Goal: Check status: Check status

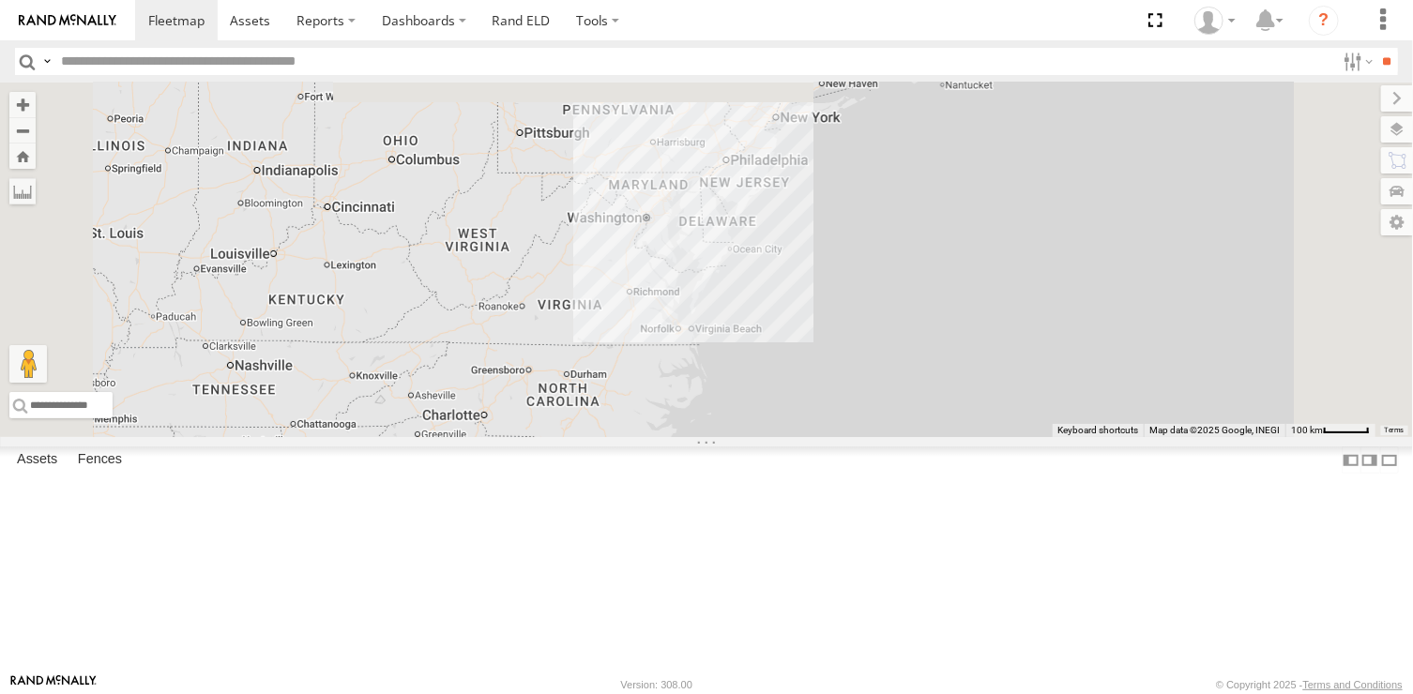
drag, startPoint x: 964, startPoint y: 174, endPoint x: 977, endPoint y: 474, distance: 300.6
click at [977, 437] on div at bounding box center [706, 260] width 1413 height 355
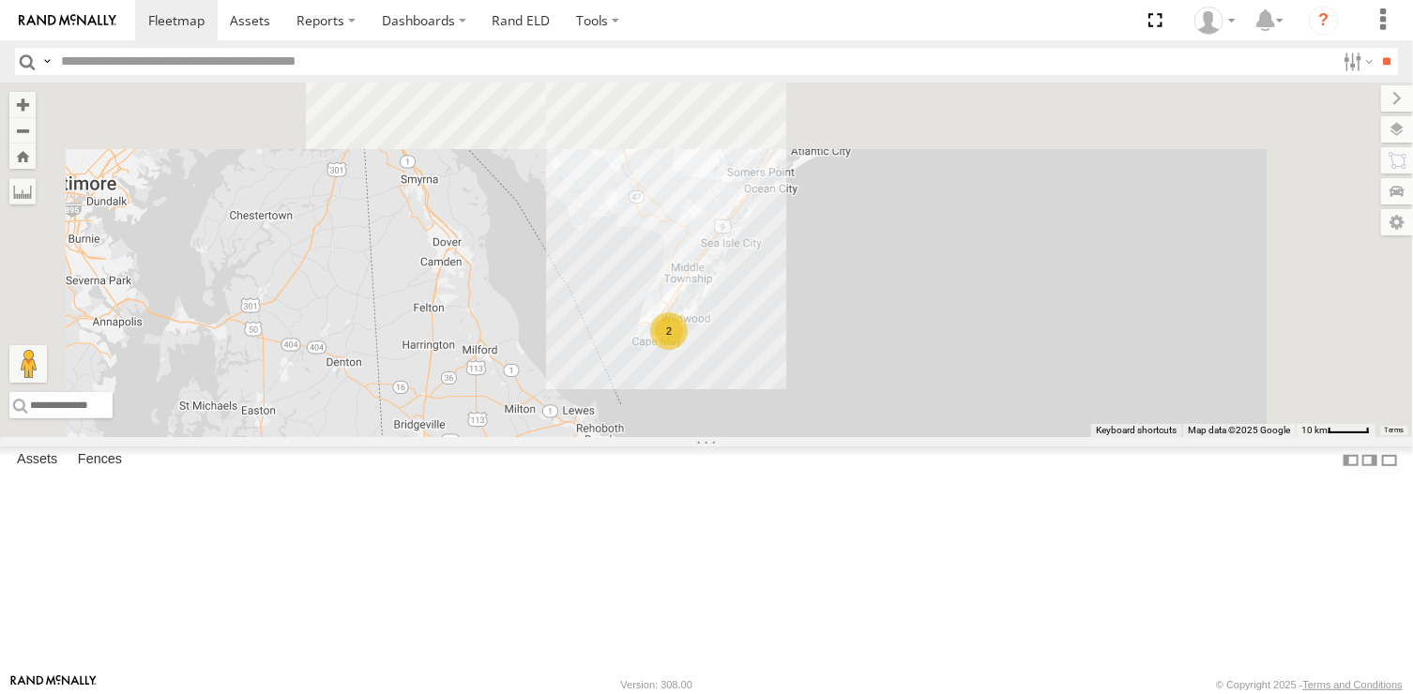
drag, startPoint x: 897, startPoint y: 259, endPoint x: 948, endPoint y: 623, distance: 367.6
click at [948, 437] on div "468334 [PERSON_NAME] 468332 [PERSON_NAME] JTSP Hino 2" at bounding box center [706, 260] width 1413 height 355
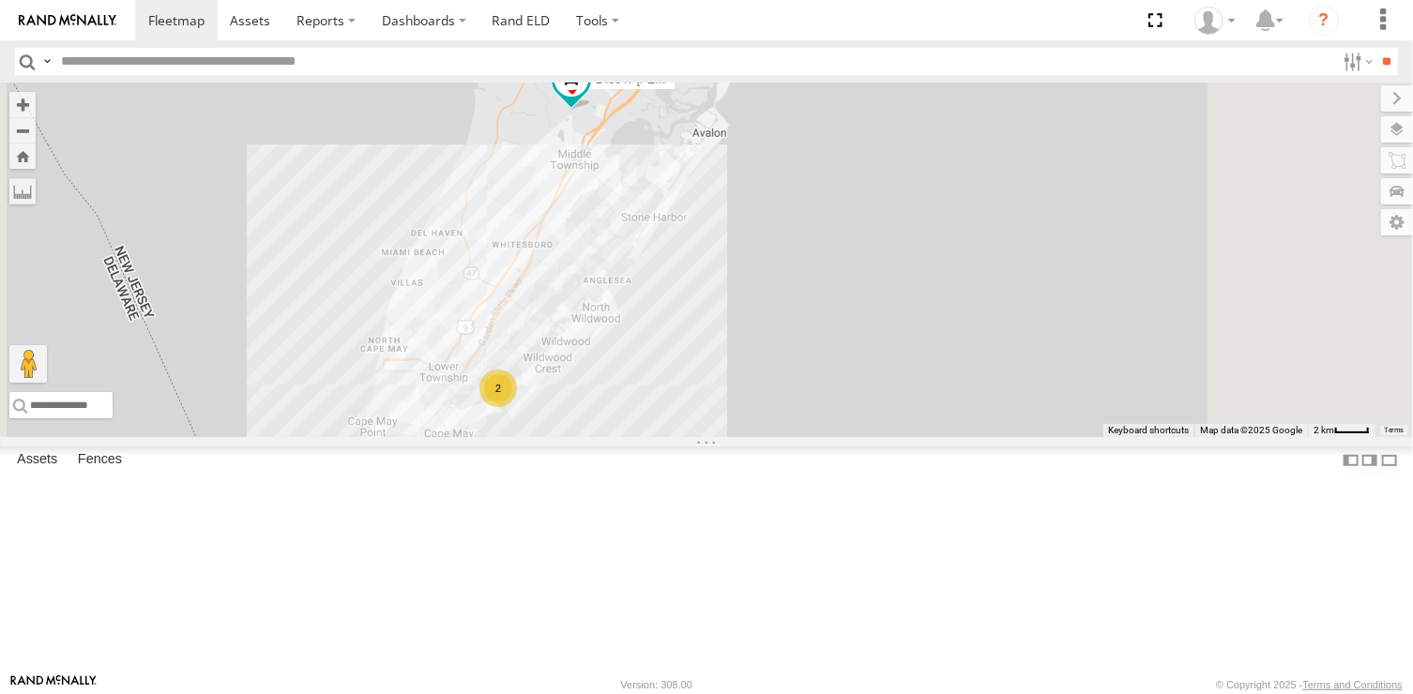
drag, startPoint x: 736, startPoint y: 340, endPoint x: 968, endPoint y: 531, distance: 301.3
click at [968, 437] on div "468334 [PERSON_NAME] 468332 [PERSON_NAME] JTSP Hino 245047 [PERSON_NAME] 390294…" at bounding box center [706, 260] width 1413 height 355
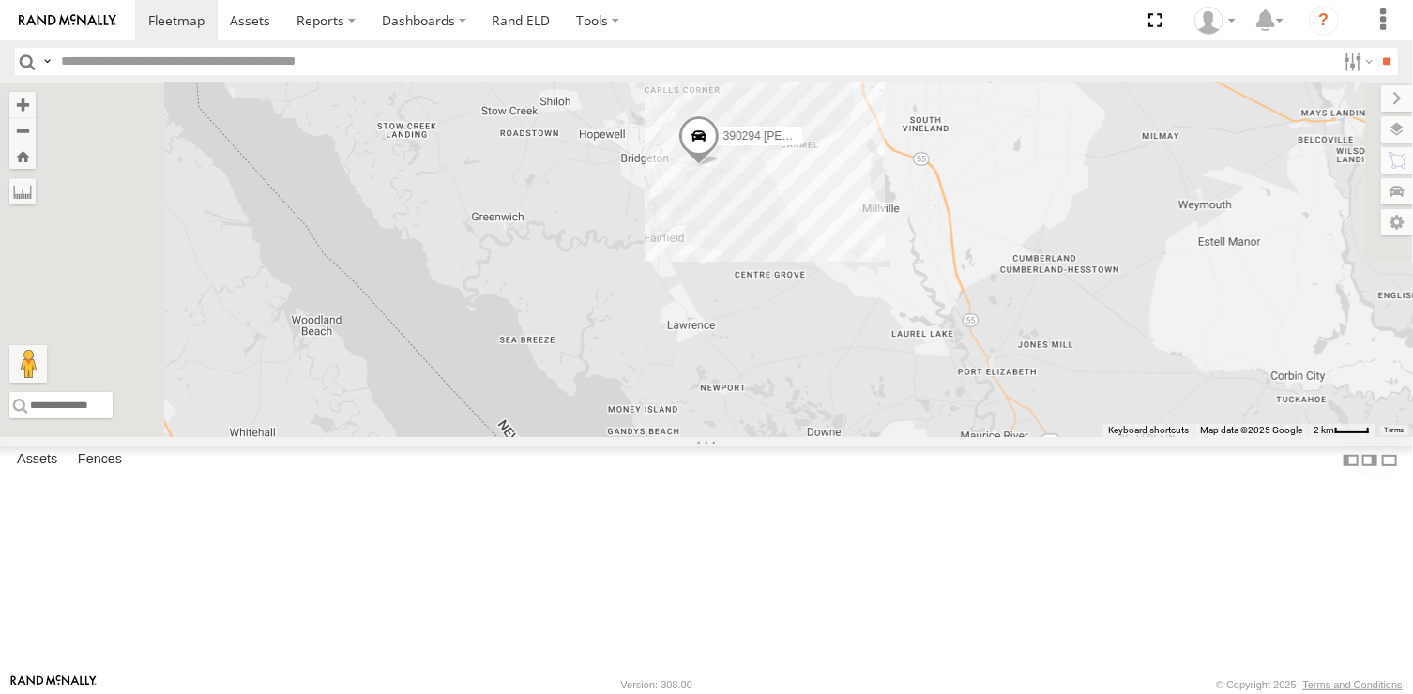
drag, startPoint x: 967, startPoint y: 337, endPoint x: 962, endPoint y: 449, distance: 111.8
click at [962, 437] on div "468334 [PERSON_NAME] 468332 [PERSON_NAME] JTSP Hino 245047 [PERSON_NAME] 390294…" at bounding box center [706, 260] width 1413 height 355
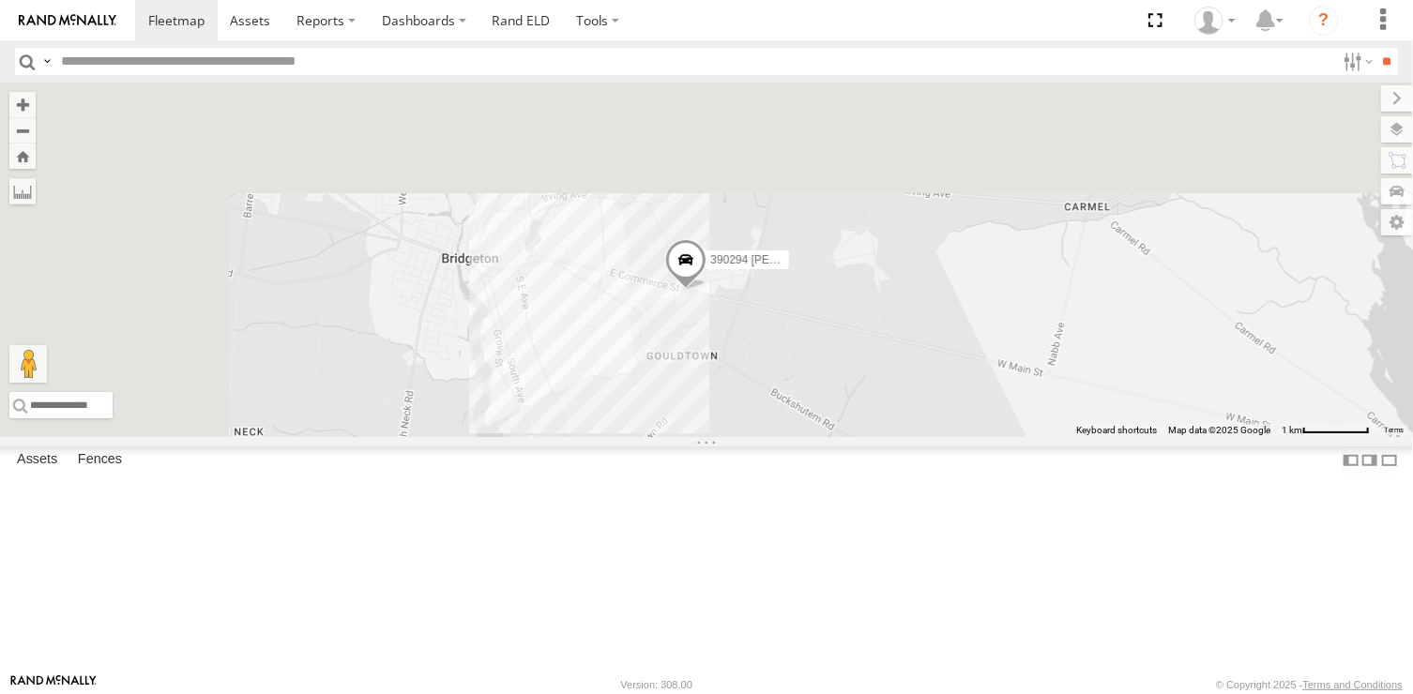
drag, startPoint x: 929, startPoint y: 243, endPoint x: 987, endPoint y: 641, distance: 402.1
click at [987, 437] on div "468334 [PERSON_NAME] 468332 [PERSON_NAME] JTSP Hino 245047 [PERSON_NAME] 390294…" at bounding box center [706, 260] width 1413 height 355
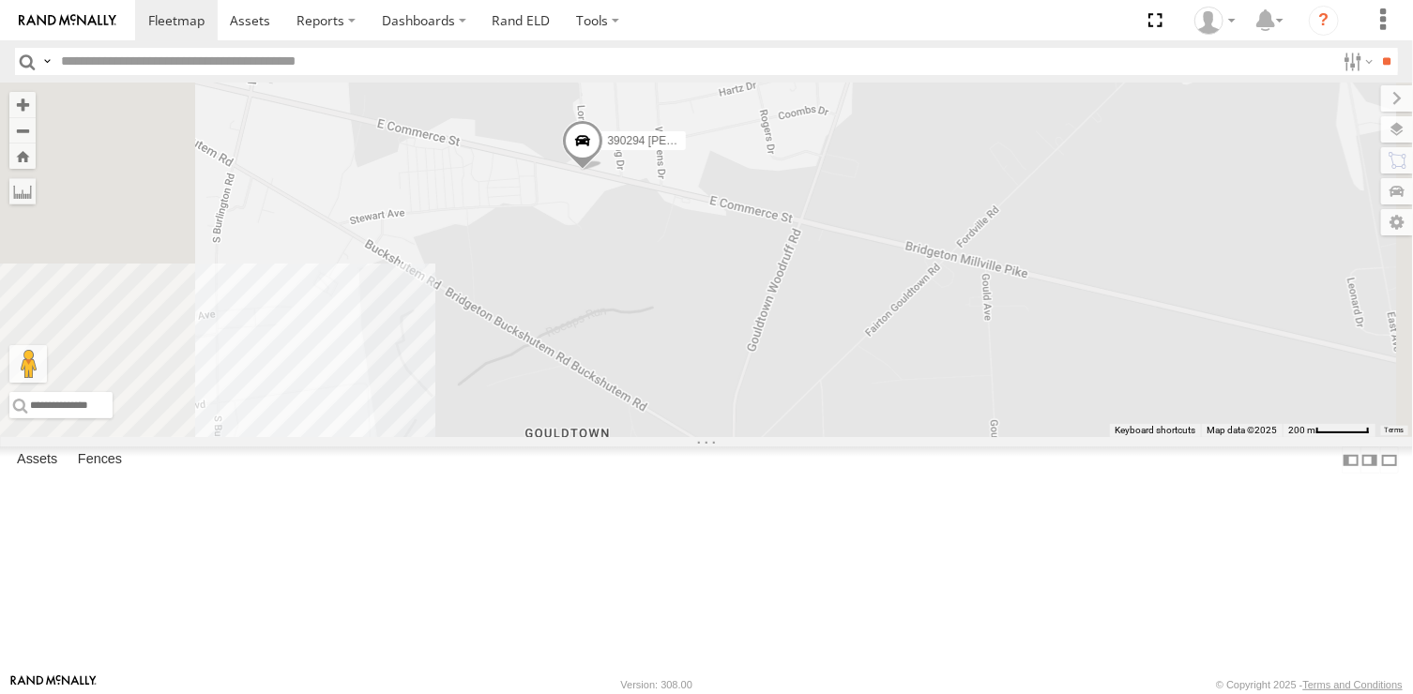
click at [886, 437] on div "468334 [PERSON_NAME] 468332 [PERSON_NAME] JTSP Hino 245047 [PERSON_NAME] 390294…" at bounding box center [706, 260] width 1413 height 355
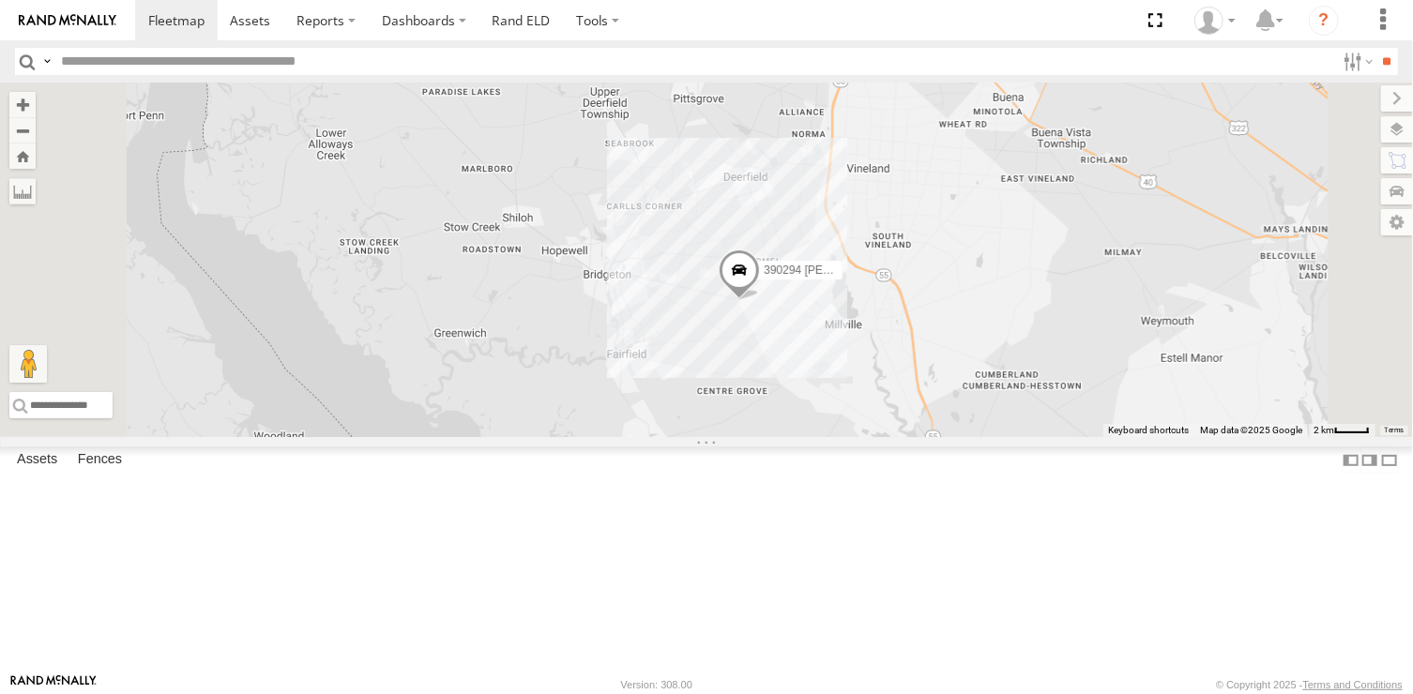
drag, startPoint x: 945, startPoint y: 464, endPoint x: 822, endPoint y: 453, distance: 123.4
click at [822, 437] on div "468334 [PERSON_NAME] 468332 [PERSON_NAME] JTSP Hino 245047 [PERSON_NAME] 390294…" at bounding box center [706, 260] width 1413 height 355
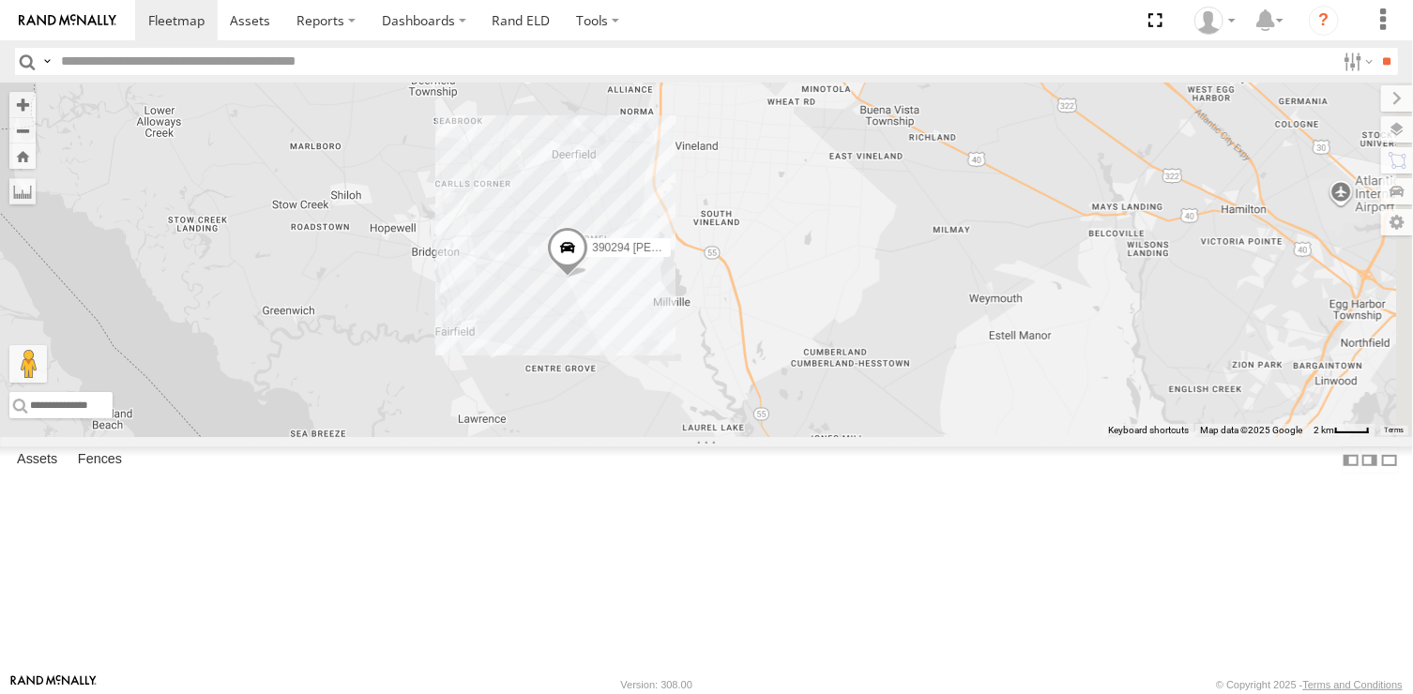
click at [588, 279] on span at bounding box center [567, 253] width 41 height 51
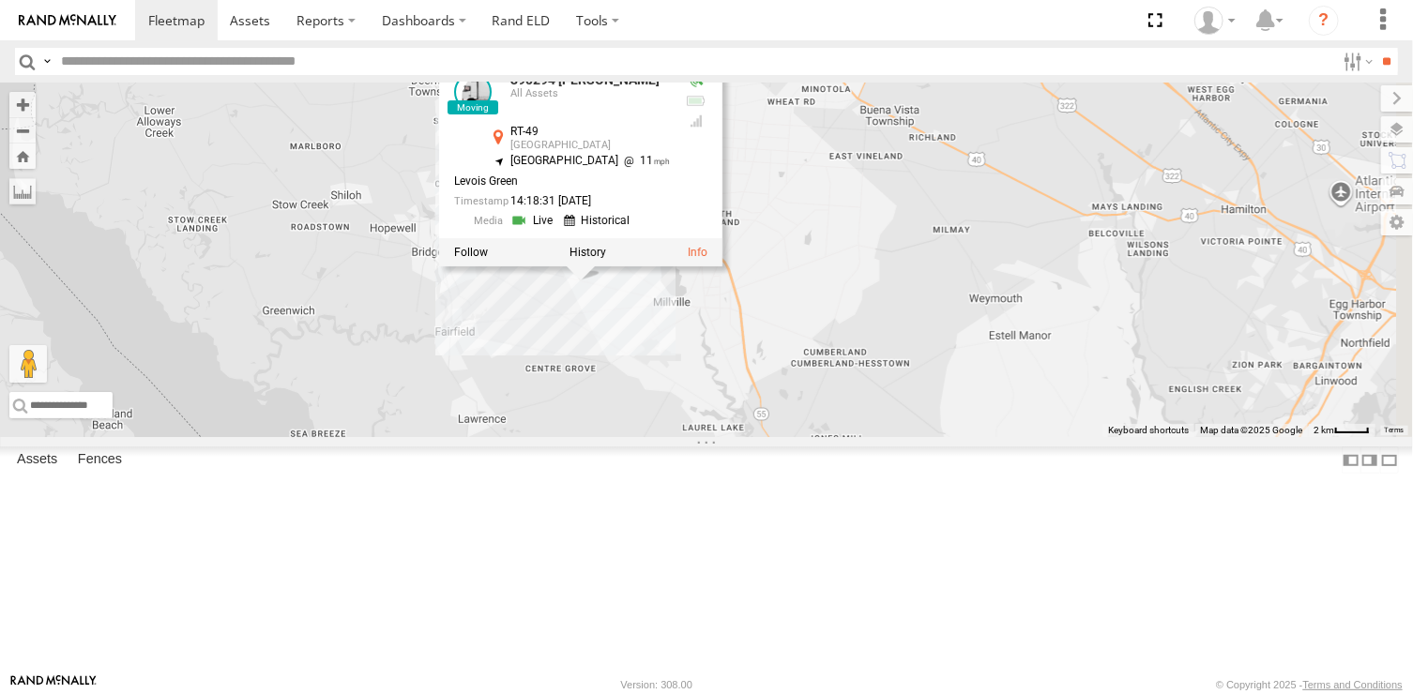
click at [867, 437] on div "468334 [PERSON_NAME] 468332 [PERSON_NAME] JTSP Hino 245047 [PERSON_NAME] 390294…" at bounding box center [706, 260] width 1413 height 355
click at [1004, 359] on div "468334 [PERSON_NAME] 468332 [PERSON_NAME] JTSP Hino 245047 [PERSON_NAME] 390294…" at bounding box center [706, 260] width 1413 height 355
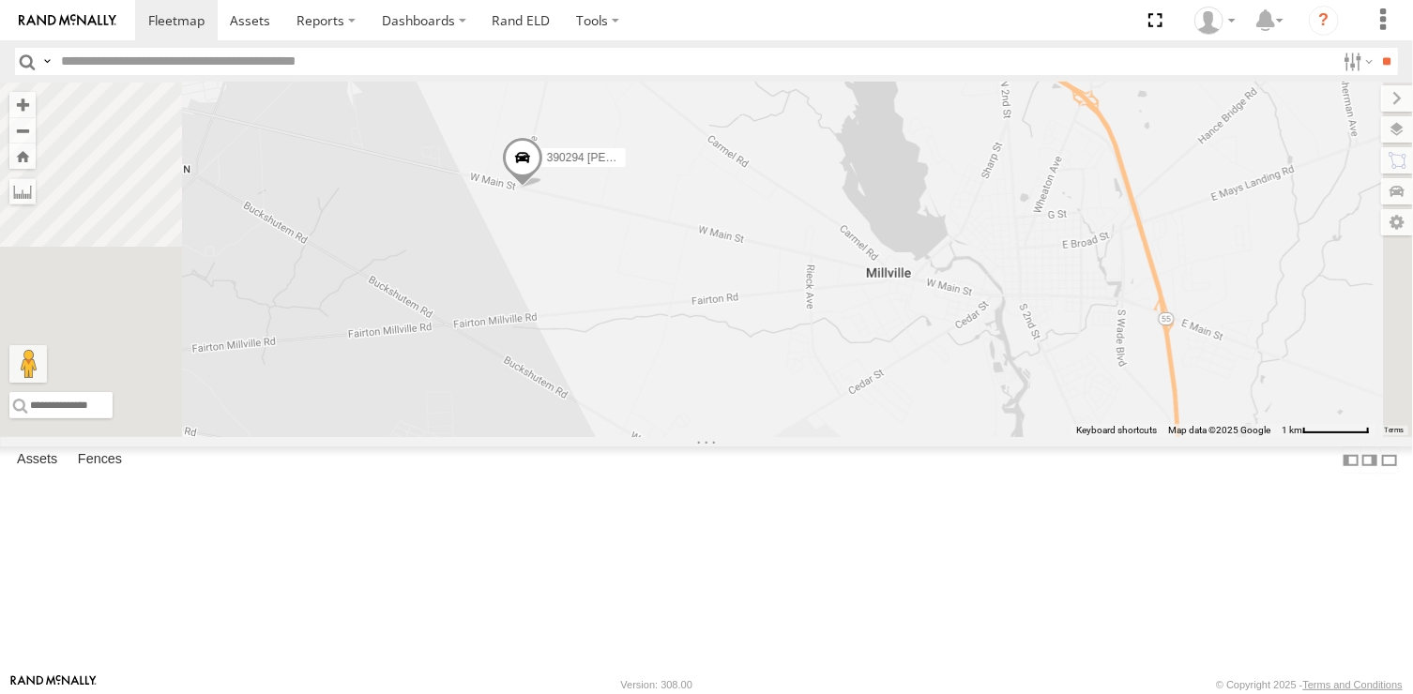
drag, startPoint x: 766, startPoint y: 354, endPoint x: 825, endPoint y: 488, distance: 146.6
click at [825, 437] on div "468334 [PERSON_NAME] 468332 [PERSON_NAME] JTSP Hino 245047 [PERSON_NAME] 390294…" at bounding box center [706, 260] width 1413 height 355
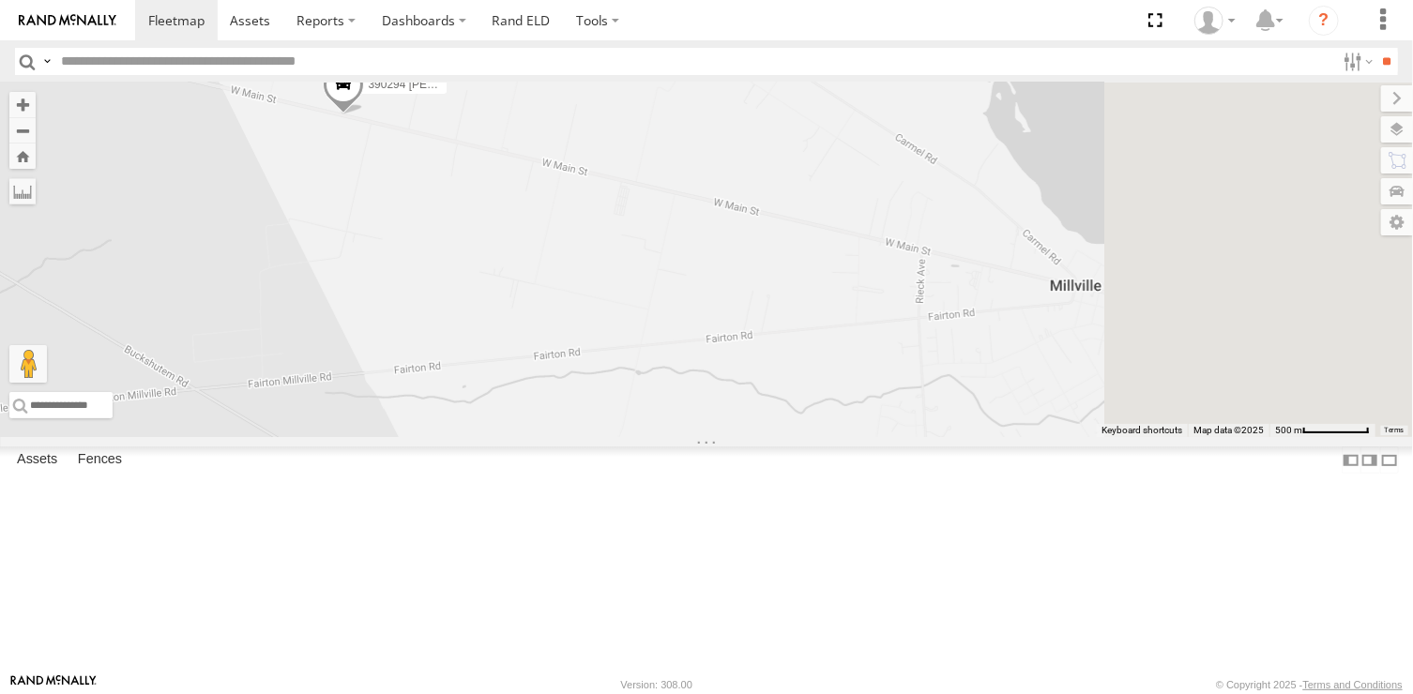
drag, startPoint x: 1002, startPoint y: 405, endPoint x: 771, endPoint y: 402, distance: 230.9
click at [771, 402] on div "468334 [PERSON_NAME] 468332 [PERSON_NAME] JTSP Hino 245047 [PERSON_NAME] 390294…" at bounding box center [706, 260] width 1413 height 355
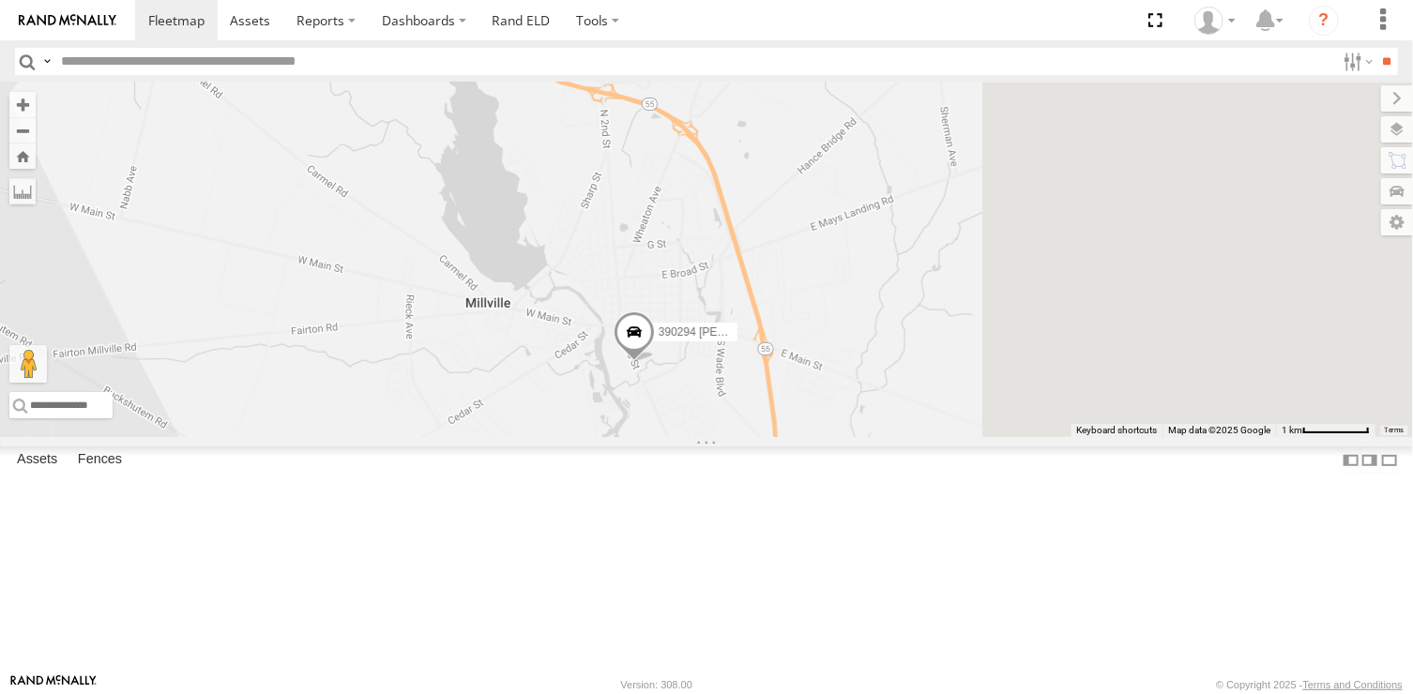
drag, startPoint x: 986, startPoint y: 506, endPoint x: 654, endPoint y: 518, distance: 332.4
click at [654, 437] on div "468334 [PERSON_NAME] 468332 [PERSON_NAME] JTSP Hino 245047 [PERSON_NAME] 390294…" at bounding box center [706, 260] width 1413 height 355
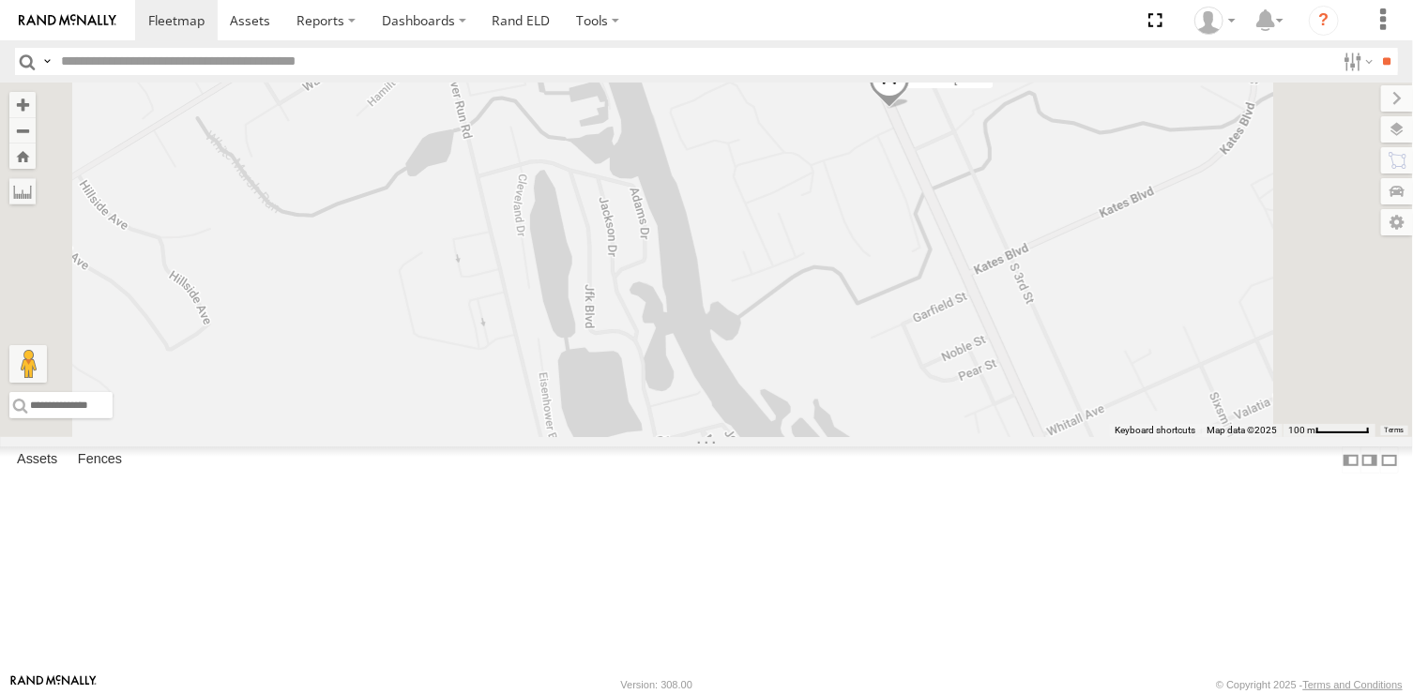
drag, startPoint x: 1096, startPoint y: 364, endPoint x: 972, endPoint y: 507, distance: 188.9
click at [972, 437] on div "468334 [PERSON_NAME] 468332 [PERSON_NAME] JTSP Hino 245047 [PERSON_NAME] 390294…" at bounding box center [706, 260] width 1413 height 355
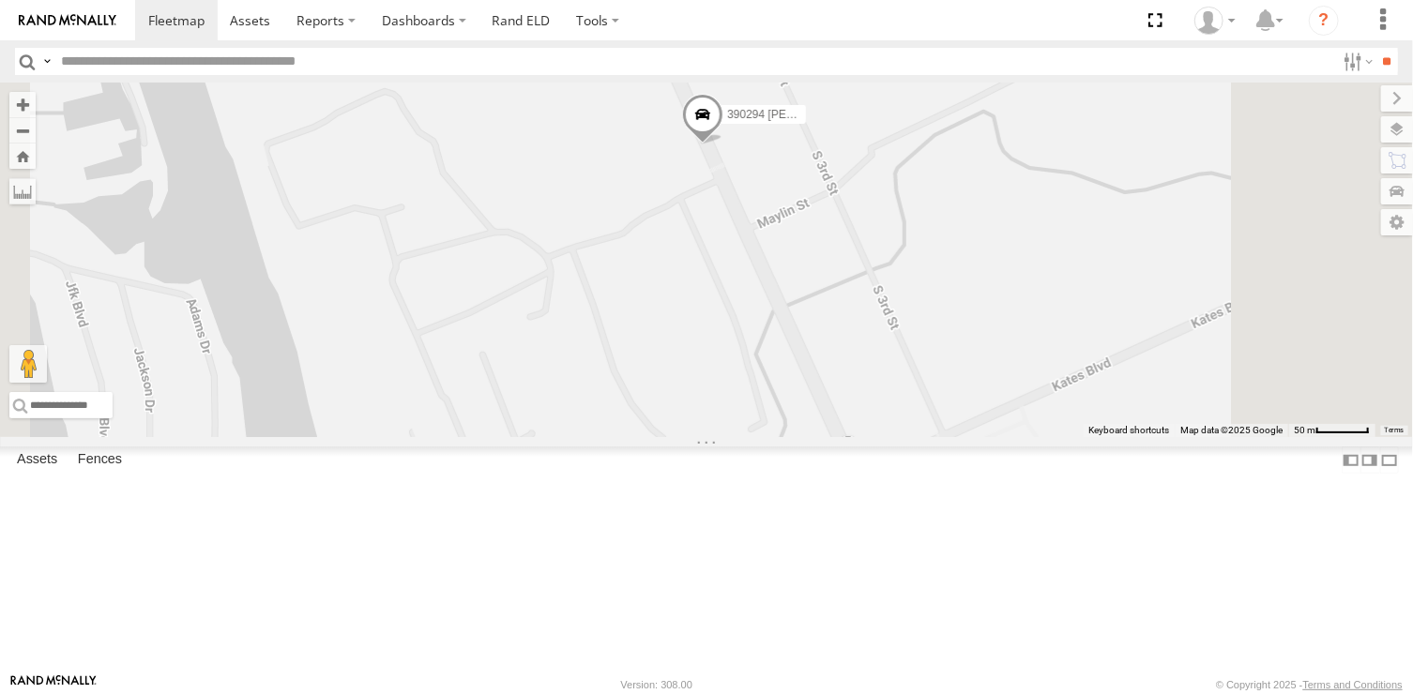
click at [723, 145] on span at bounding box center [702, 119] width 41 height 51
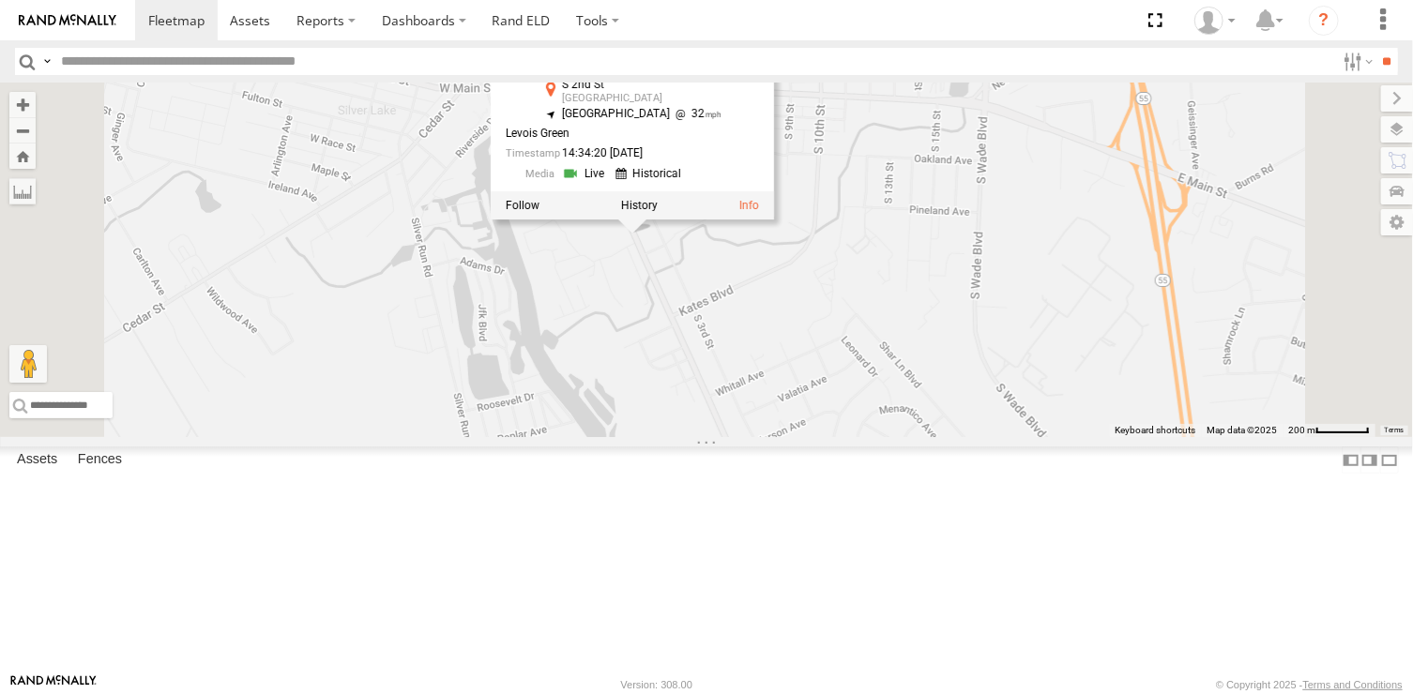
drag, startPoint x: 895, startPoint y: 373, endPoint x: 864, endPoint y: 438, distance: 72.6
click at [864, 437] on div "468334 [PERSON_NAME] 468332 [PERSON_NAME] JTSP Hino 245047 [PERSON_NAME] 390294…" at bounding box center [706, 260] width 1413 height 355
click at [1010, 375] on div "468334 [PERSON_NAME] 468332 [PERSON_NAME] JTSP Hino 245047 [PERSON_NAME] 390294…" at bounding box center [706, 260] width 1413 height 355
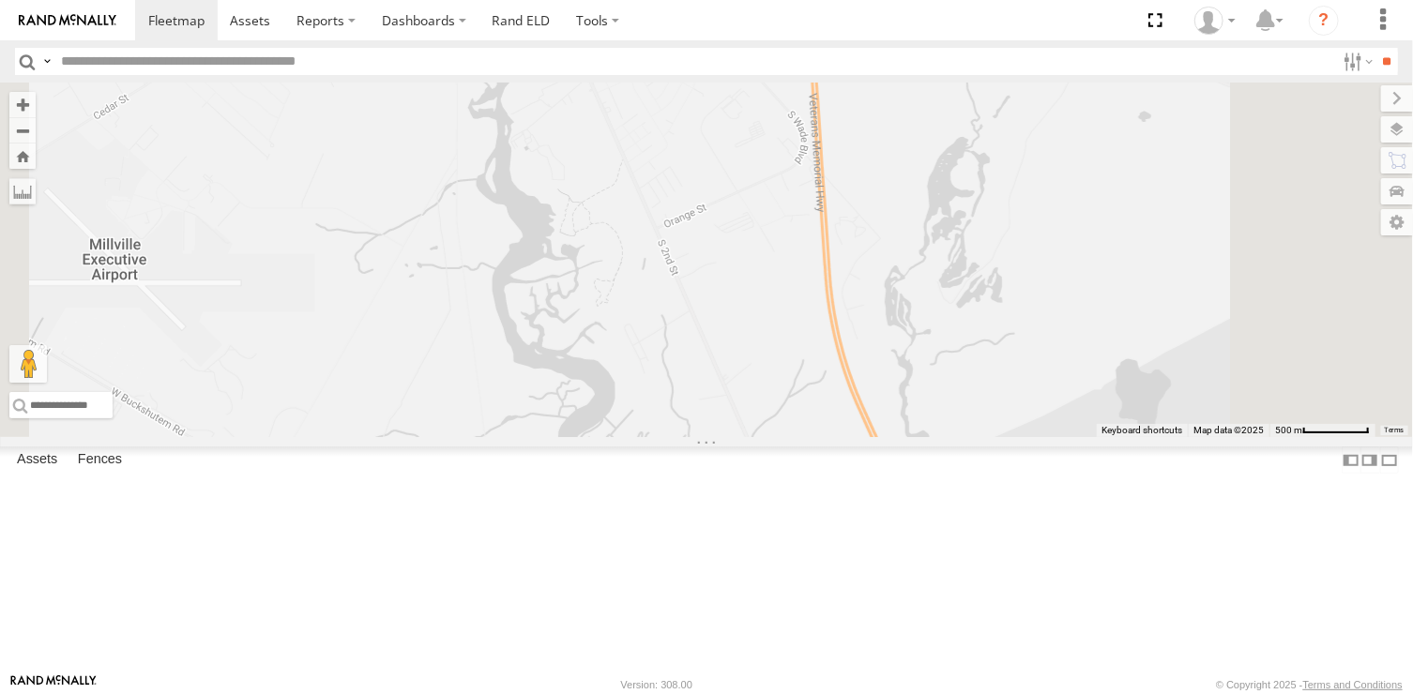
drag, startPoint x: 995, startPoint y: 484, endPoint x: 856, endPoint y: 253, distance: 269.4
click at [856, 253] on div "468334 [PERSON_NAME] 468332 [PERSON_NAME] JTSP Hino 245047 [PERSON_NAME] 390294…" at bounding box center [706, 260] width 1413 height 355
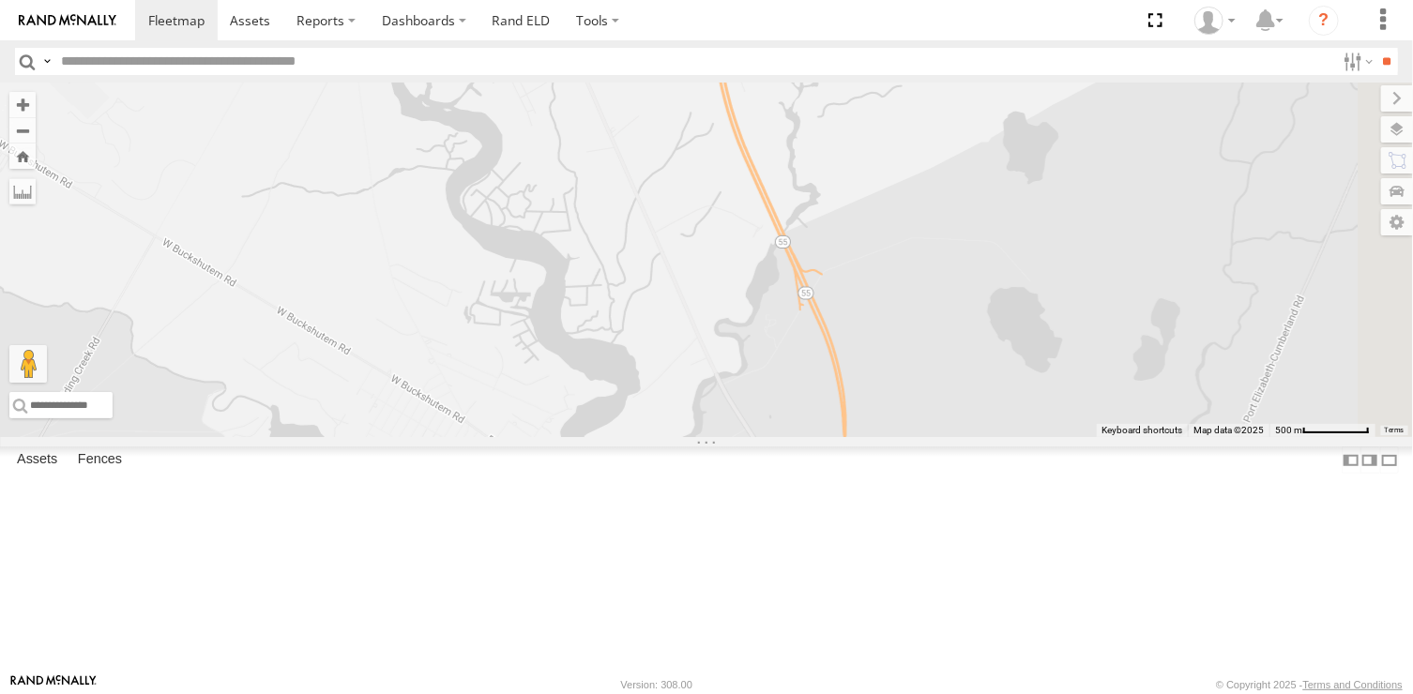
drag, startPoint x: 970, startPoint y: 488, endPoint x: 856, endPoint y: 236, distance: 276.3
click at [856, 236] on div "468334 [PERSON_NAME] 468332 [PERSON_NAME] JTSP Hino 245047 [PERSON_NAME] 390294…" at bounding box center [706, 260] width 1413 height 355
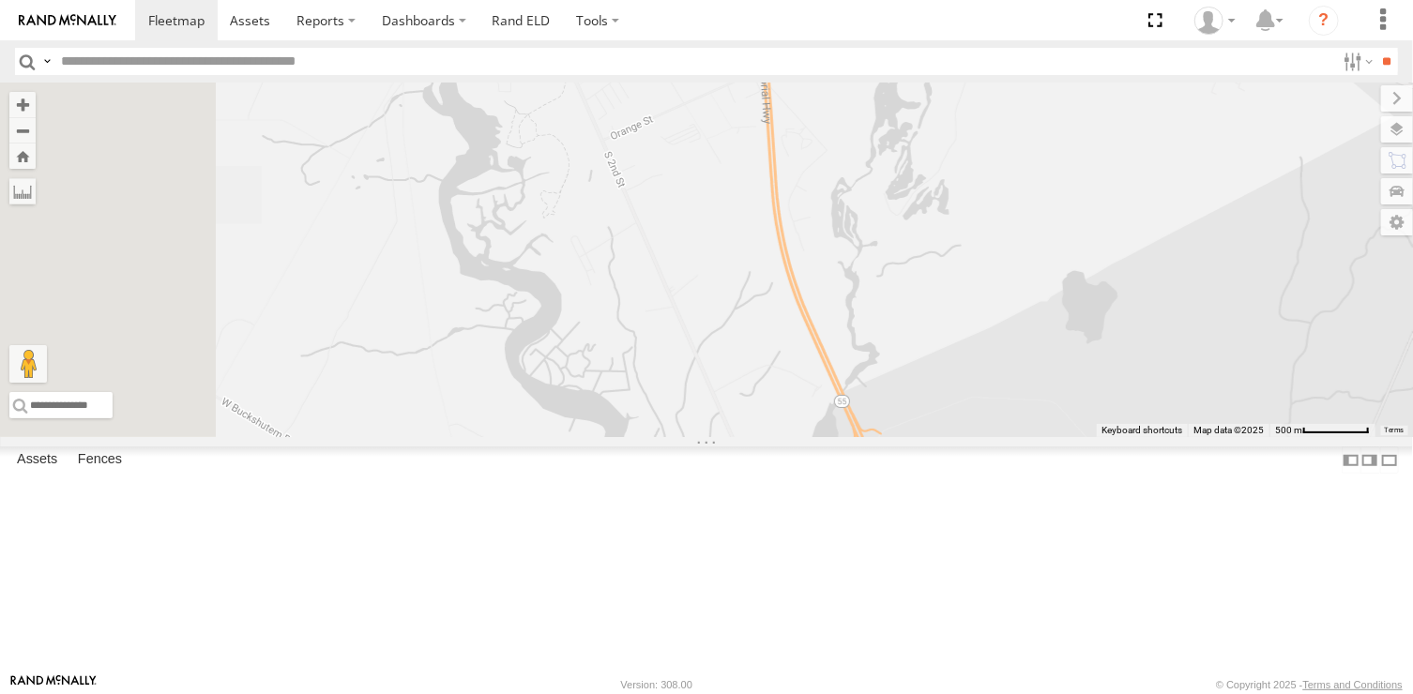
drag, startPoint x: 837, startPoint y: 385, endPoint x: 908, endPoint y: 603, distance: 230.0
click at [908, 437] on div "468334 [PERSON_NAME] 468332 [PERSON_NAME] JTSP Hino 245047 [PERSON_NAME] 390294…" at bounding box center [706, 260] width 1413 height 355
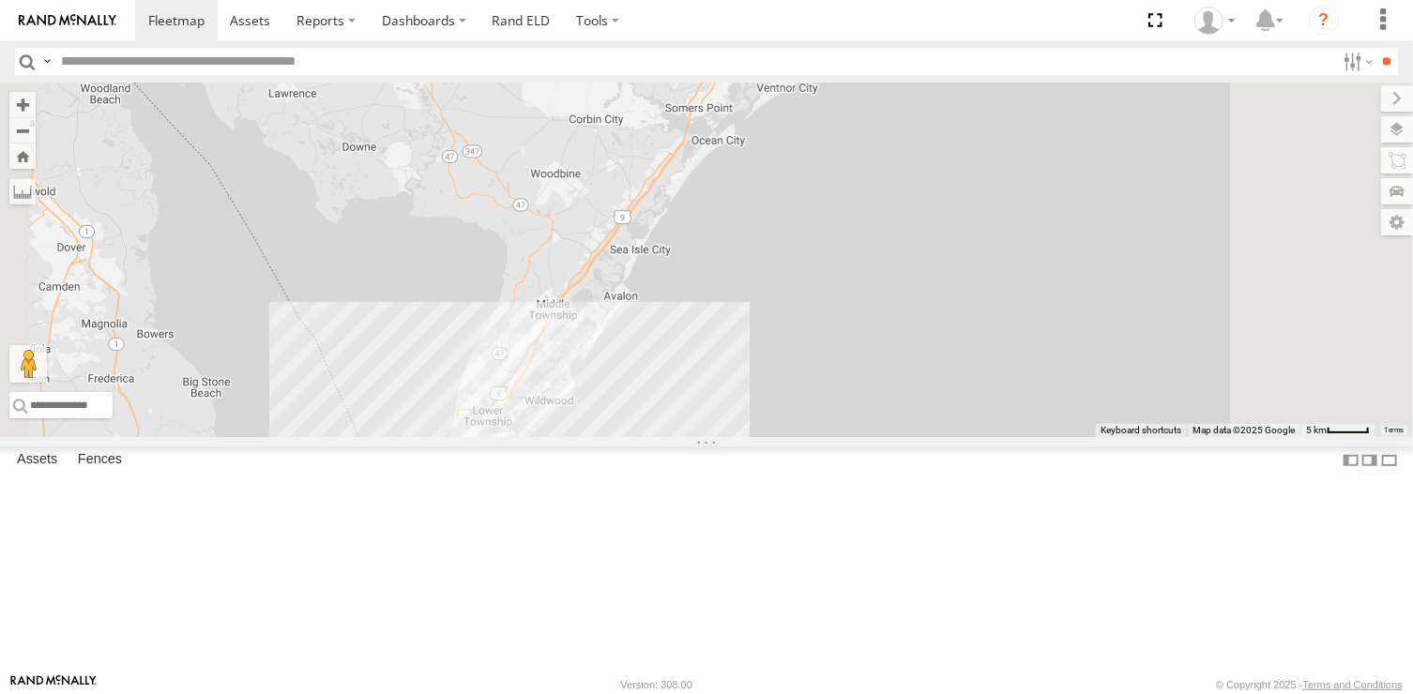
drag, startPoint x: 773, startPoint y: 436, endPoint x: 788, endPoint y: 365, distance: 72.9
click at [788, 365] on div "468334 [PERSON_NAME] 468332 [PERSON_NAME] JTSP Hino 390294 [PERSON_NAME]" at bounding box center [706, 260] width 1413 height 355
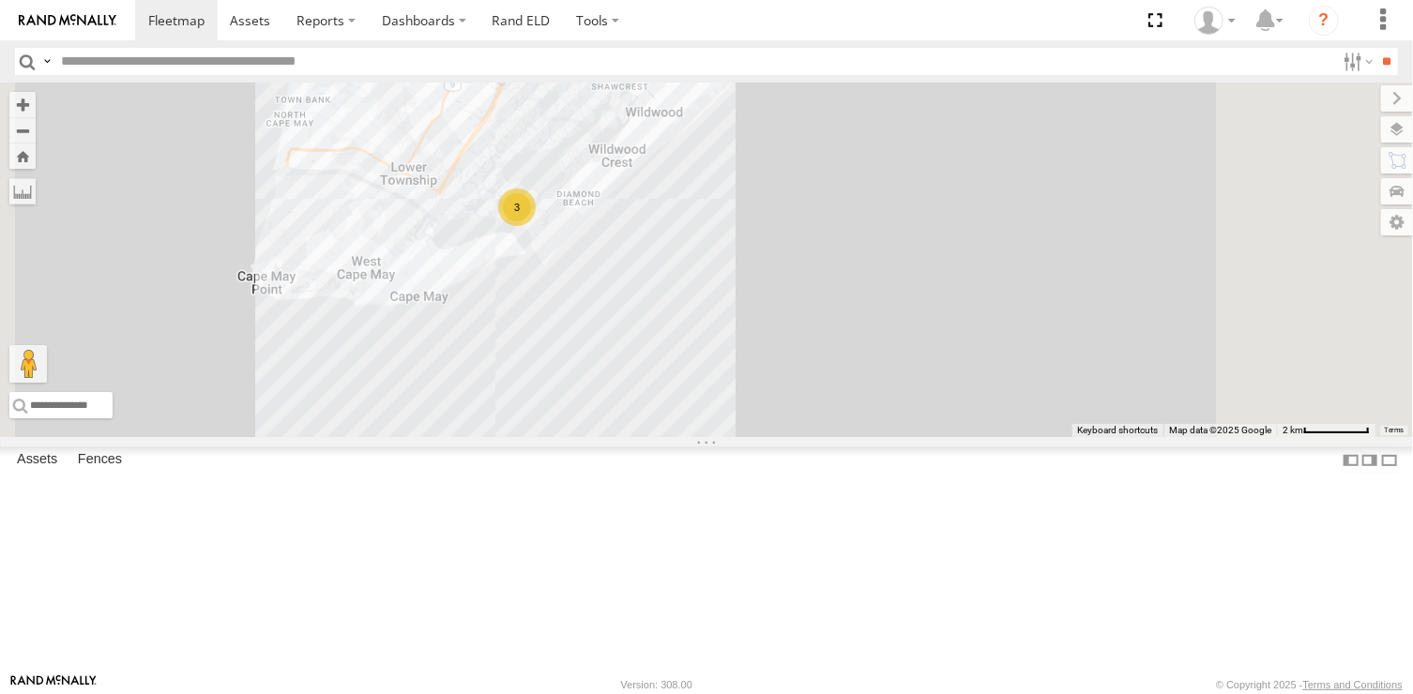
drag, startPoint x: 825, startPoint y: 324, endPoint x: 798, endPoint y: 551, distance: 228.7
click at [798, 437] on div "468334 [PERSON_NAME] 468332 [PERSON_NAME] JTSP Hino 390294 [PERSON_NAME] 3" at bounding box center [706, 260] width 1413 height 355
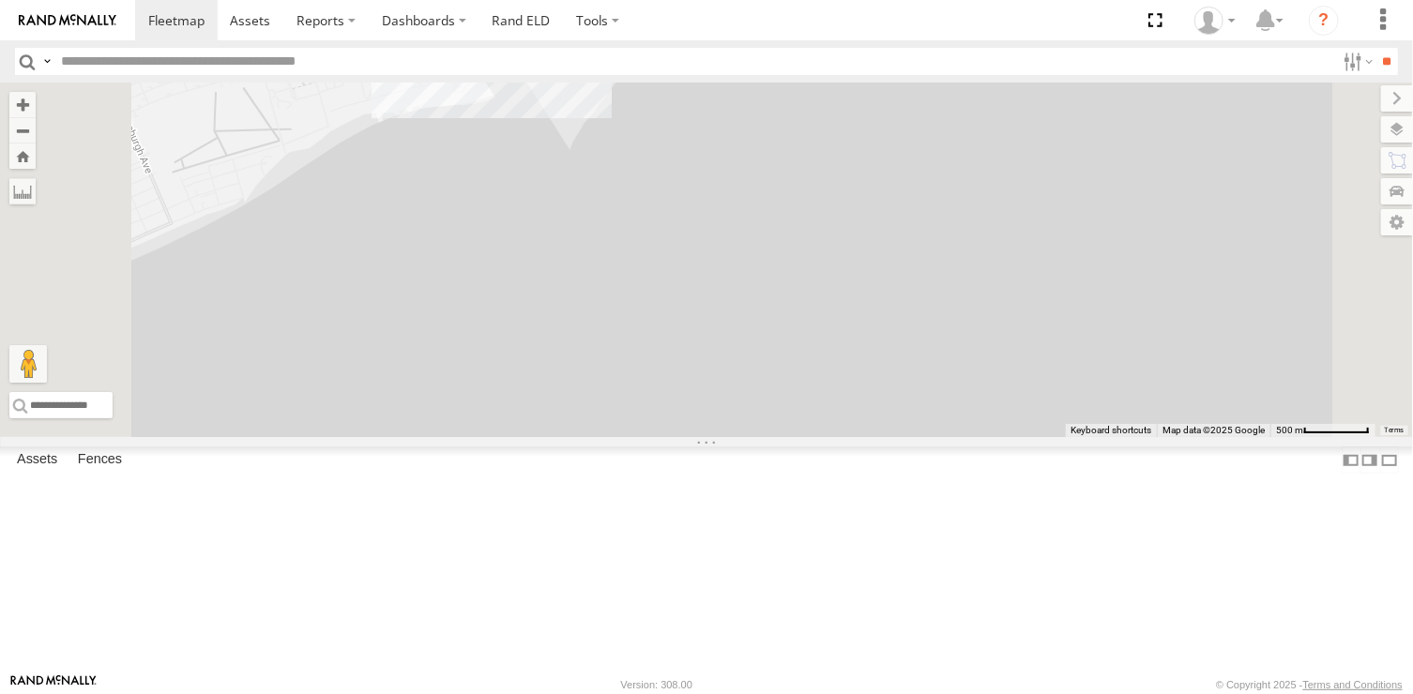
drag, startPoint x: 807, startPoint y: 454, endPoint x: 833, endPoint y: 582, distance: 130.3
click at [833, 437] on div "468334 [PERSON_NAME] 468332 [PERSON_NAME] JTSP Hino 390294 [PERSON_NAME]" at bounding box center [706, 260] width 1413 height 355
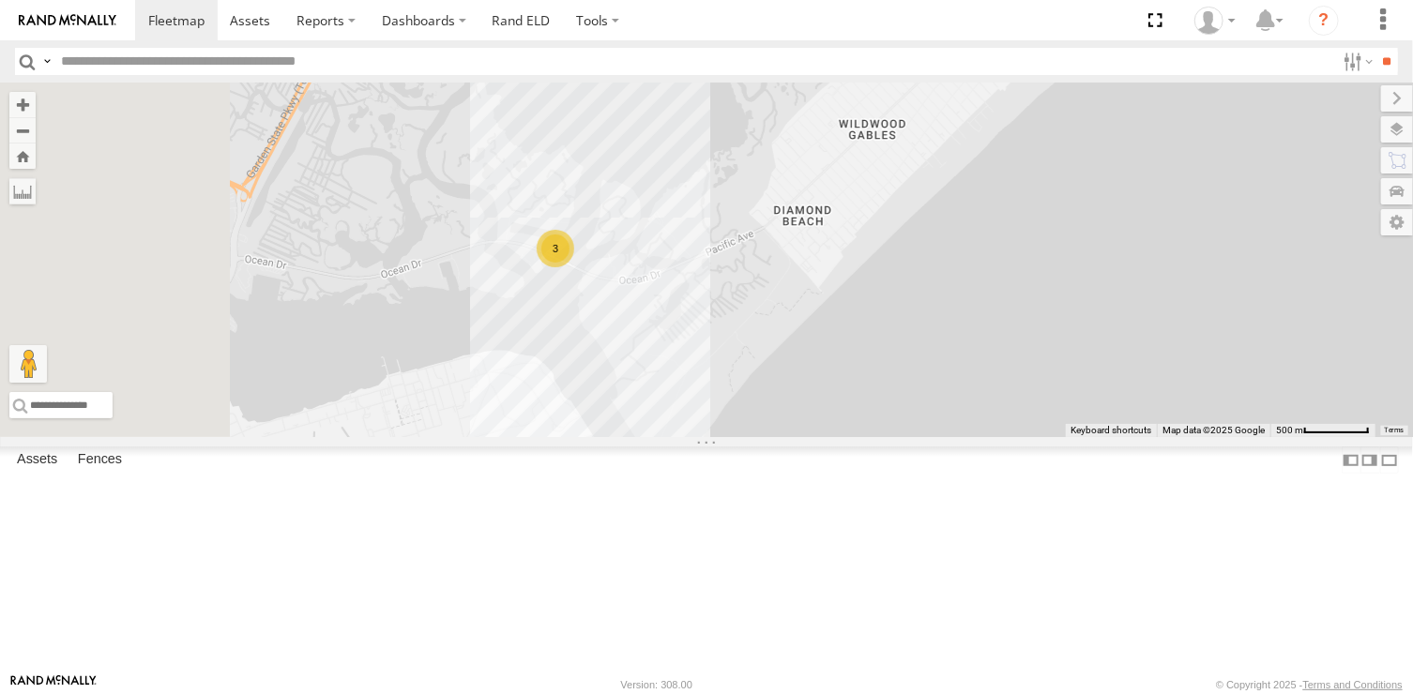
drag, startPoint x: 830, startPoint y: 502, endPoint x: 840, endPoint y: 528, distance: 28.2
click at [840, 437] on div "468334 [PERSON_NAME] 468332 [PERSON_NAME] JTSP Hino 390294 [PERSON_NAME] 3" at bounding box center [706, 260] width 1413 height 355
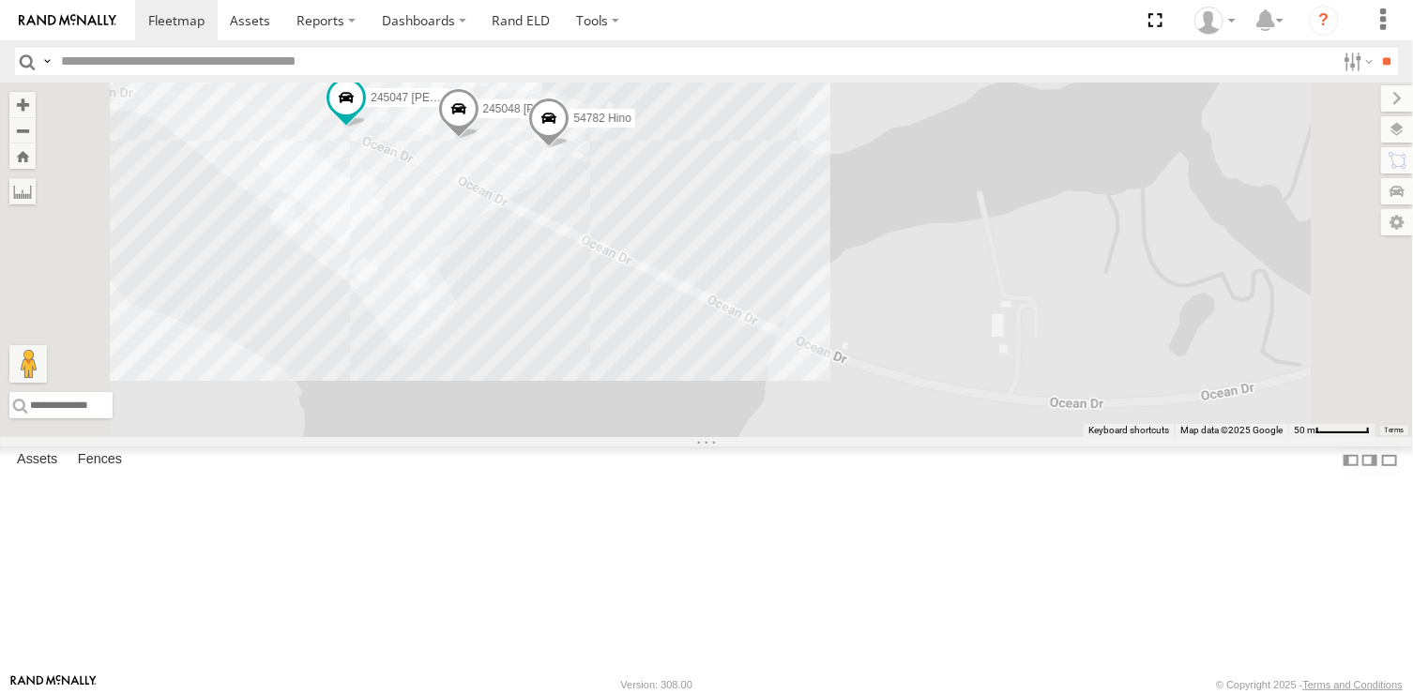
drag, startPoint x: 749, startPoint y: 307, endPoint x: 799, endPoint y: 470, distance: 171.0
click at [799, 437] on div "468334 [PERSON_NAME] 468332 [PERSON_NAME] JTSP Hino 390294 [PERSON_NAME] 54782 …" at bounding box center [706, 260] width 1413 height 355
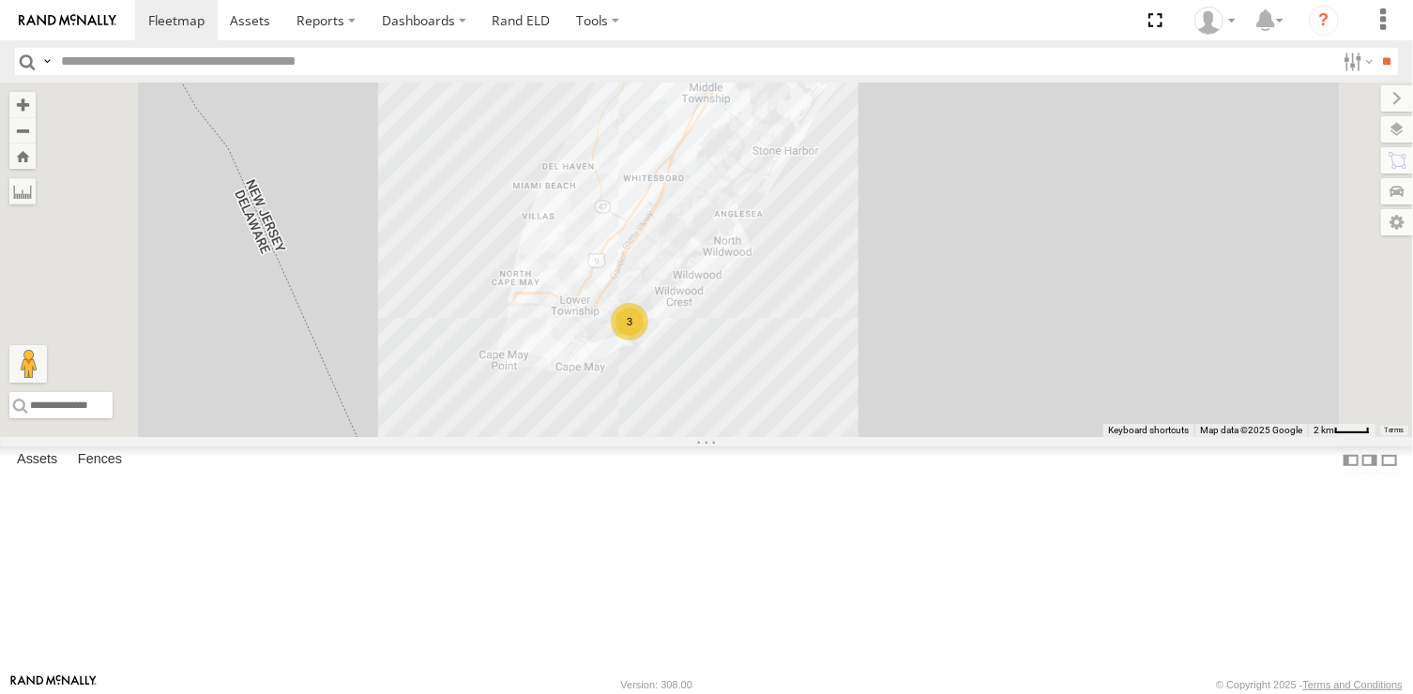
drag, startPoint x: 601, startPoint y: 481, endPoint x: 676, endPoint y: 479, distance: 75.1
click at [676, 437] on div "468334 [PERSON_NAME] 468332 [PERSON_NAME] JTSP Hino 390294 [PERSON_NAME] 3" at bounding box center [706, 260] width 1413 height 355
click at [721, 437] on div "468334 [PERSON_NAME] 468332 [PERSON_NAME] JTSP Hino 390294 [PERSON_NAME] 3" at bounding box center [706, 260] width 1413 height 355
drag, startPoint x: 635, startPoint y: 317, endPoint x: 760, endPoint y: 623, distance: 330.4
click at [760, 437] on div "468334 [PERSON_NAME] 468332 [PERSON_NAME] JTSP Hino 390294 [PERSON_NAME] 3" at bounding box center [706, 260] width 1413 height 355
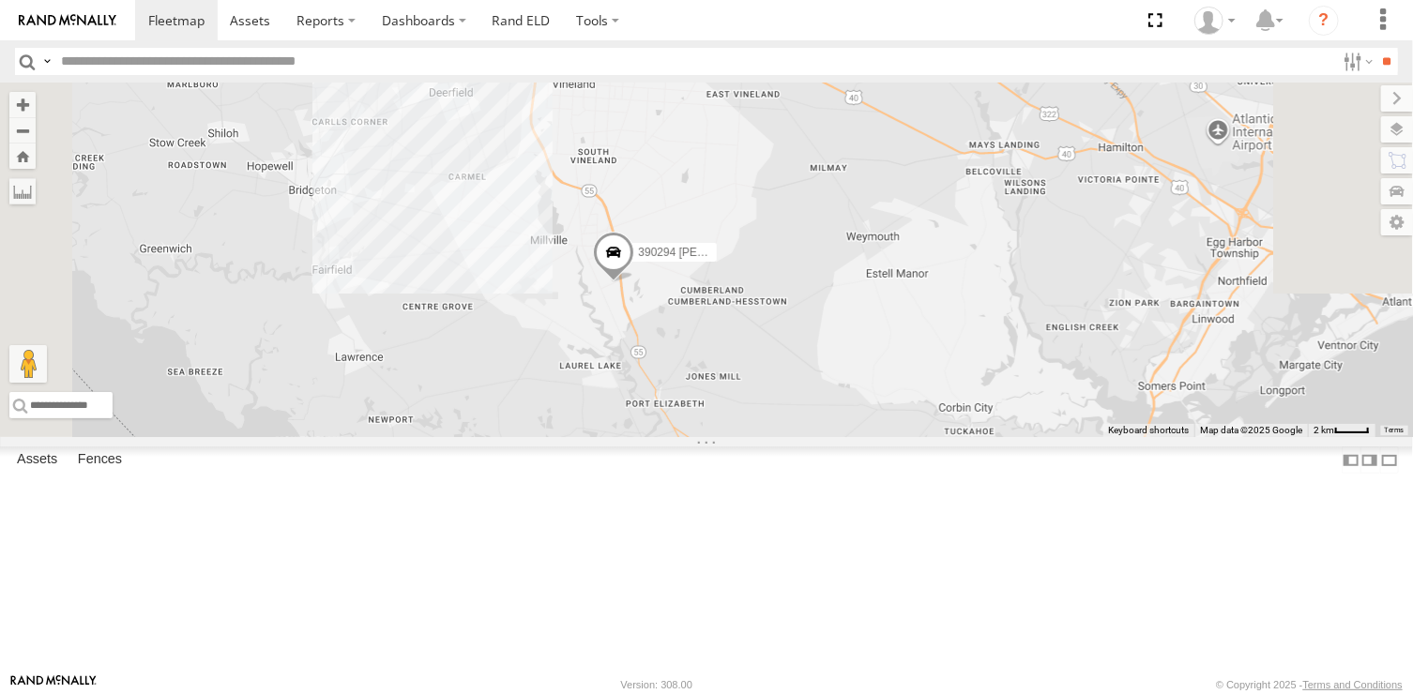
drag, startPoint x: 856, startPoint y: 486, endPoint x: 773, endPoint y: 547, distance: 102.7
click at [773, 437] on div "468334 [PERSON_NAME] 468332 [PERSON_NAME] JTSP Hino 390294 [PERSON_NAME] 3" at bounding box center [706, 260] width 1413 height 355
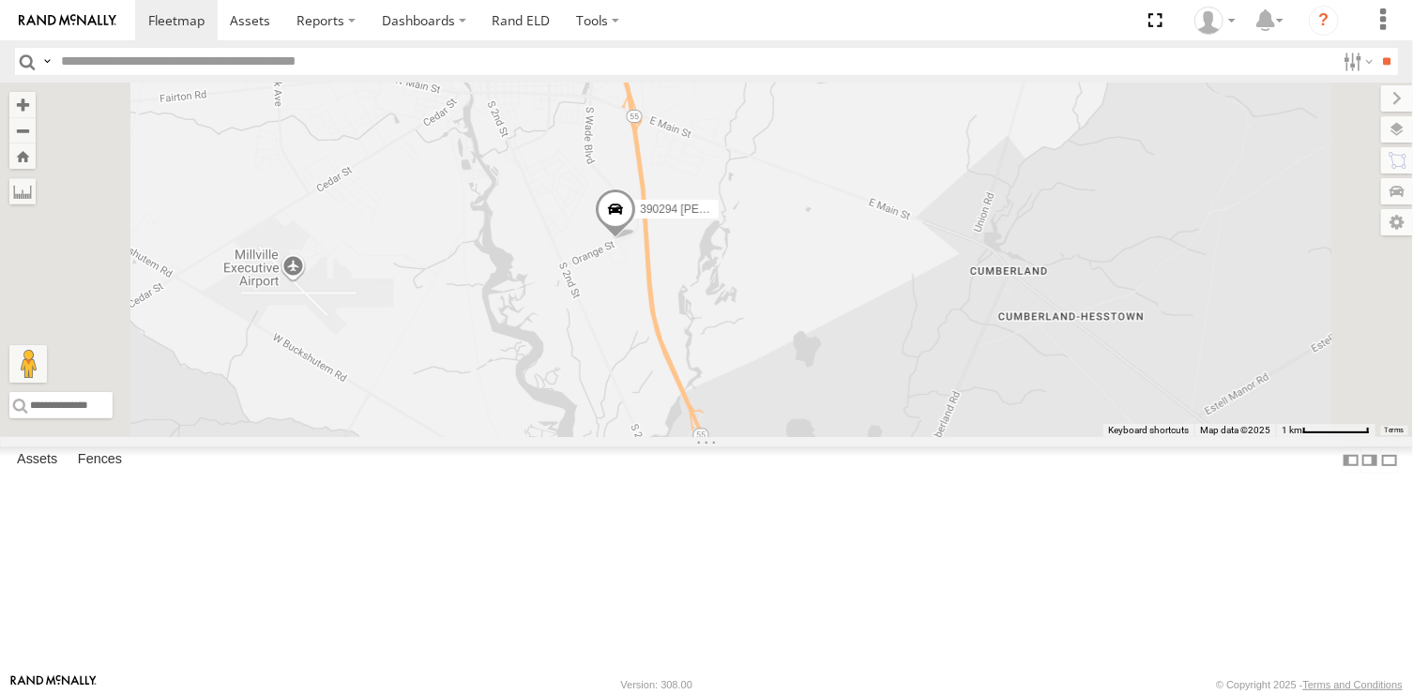
drag, startPoint x: 822, startPoint y: 352, endPoint x: 797, endPoint y: 599, distance: 248.1
click at [797, 437] on div "468334 [PERSON_NAME] 468332 [PERSON_NAME] JTSP Hino 390294 [PERSON_NAME]" at bounding box center [706, 260] width 1413 height 355
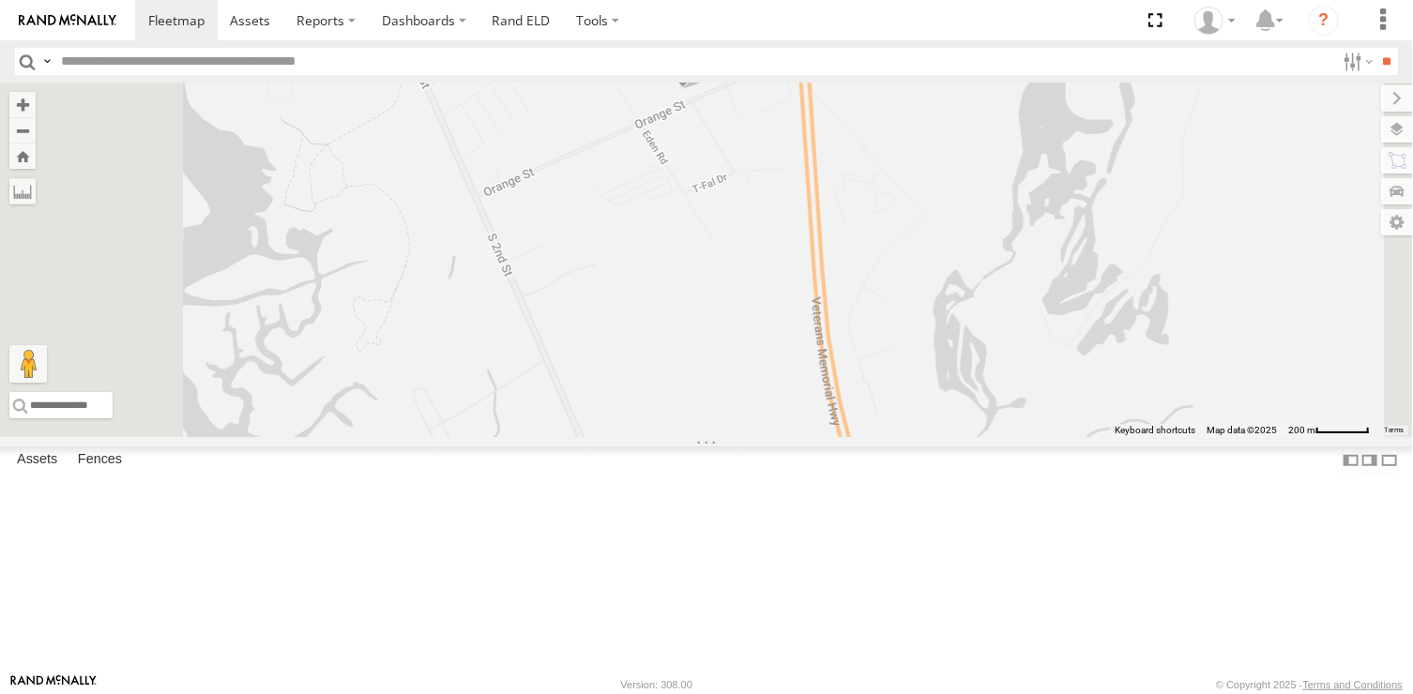
drag, startPoint x: 876, startPoint y: 372, endPoint x: 845, endPoint y: 413, distance: 51.6
click at [845, 413] on div "468334 [PERSON_NAME] 468332 [PERSON_NAME] JTSP Hino 390294 [PERSON_NAME]" at bounding box center [706, 260] width 1413 height 355
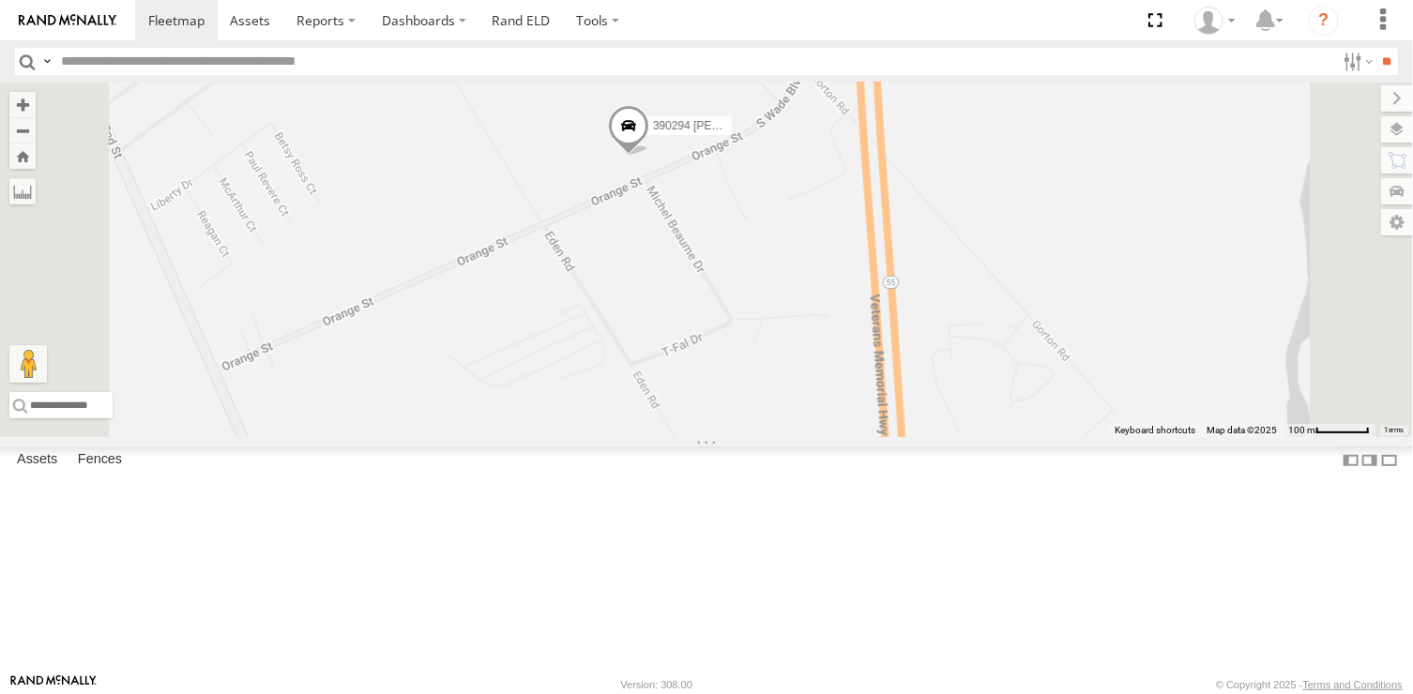
drag, startPoint x: 901, startPoint y: 305, endPoint x: 857, endPoint y: 529, distance: 228.6
click at [857, 437] on div "468334 [PERSON_NAME] 468332 [PERSON_NAME] JTSP Hino 390294 [PERSON_NAME]" at bounding box center [706, 260] width 1413 height 355
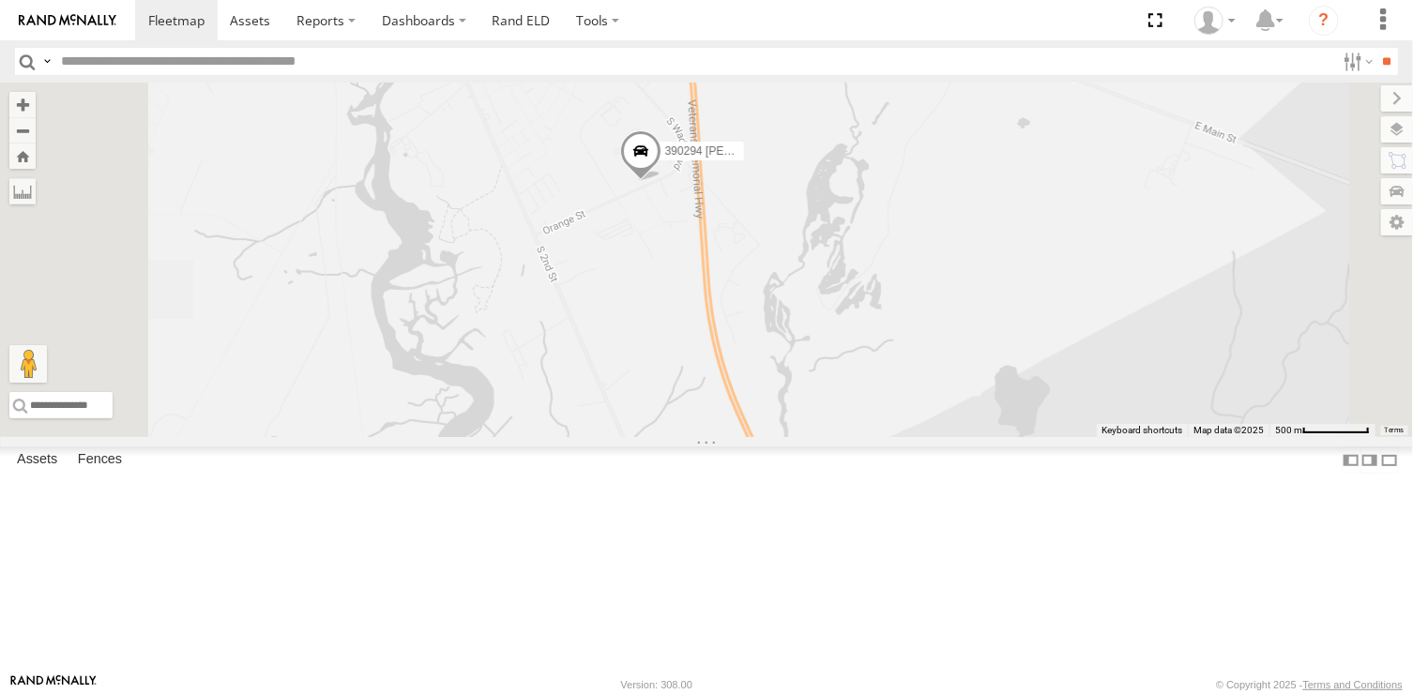
drag, startPoint x: 878, startPoint y: 483, endPoint x: 878, endPoint y: 375, distance: 107.9
click at [878, 375] on div "468334 [PERSON_NAME] 468332 [PERSON_NAME] JTSP Hino 390294 [PERSON_NAME]" at bounding box center [706, 260] width 1413 height 355
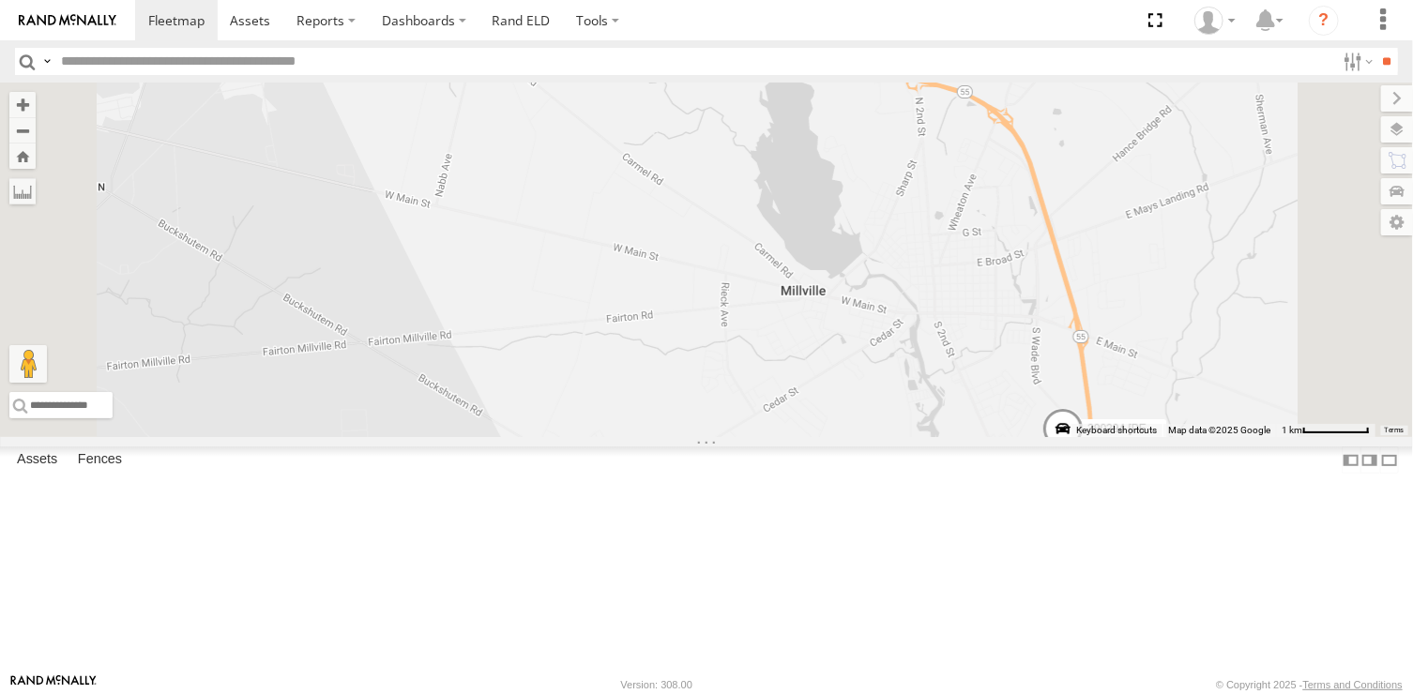
click at [971, 437] on div "390294 [PERSON_NAME]" at bounding box center [706, 260] width 1413 height 355
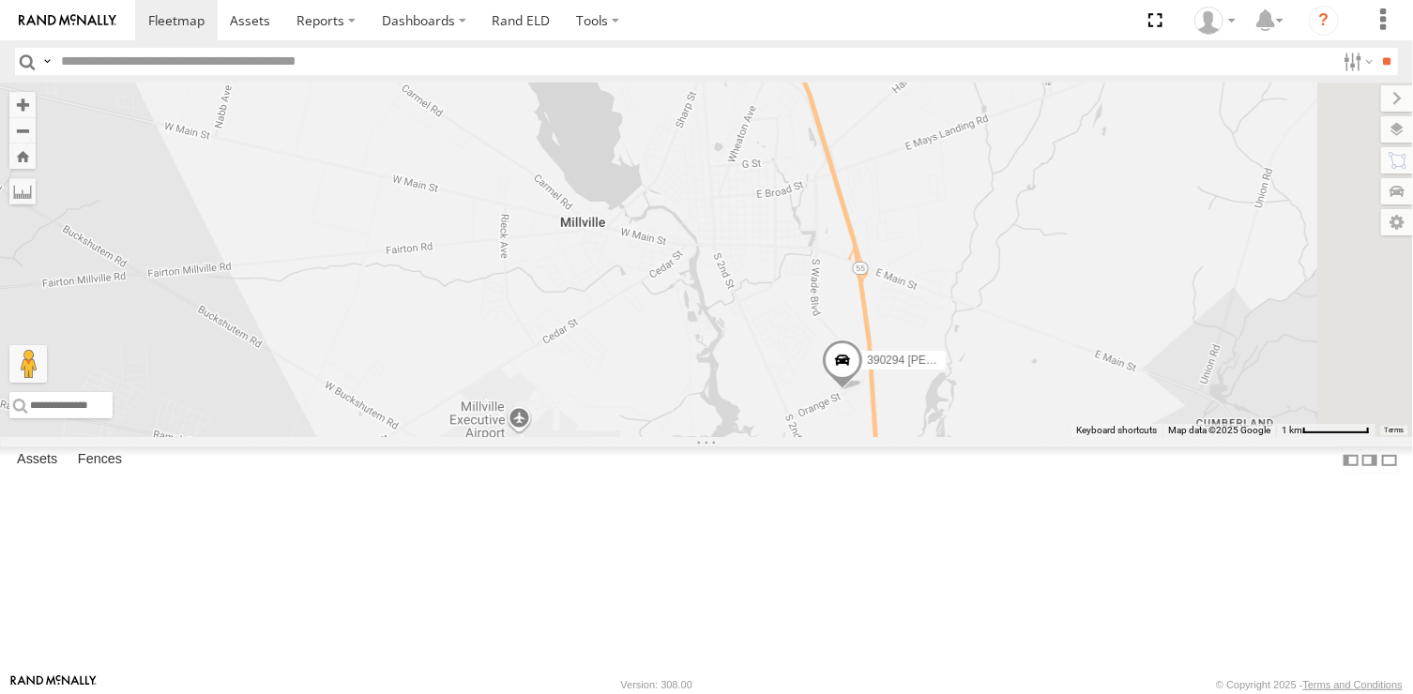
drag, startPoint x: 1089, startPoint y: 577, endPoint x: 866, endPoint y: 509, distance: 232.7
click at [866, 437] on div "390294 [PERSON_NAME]" at bounding box center [706, 260] width 1413 height 355
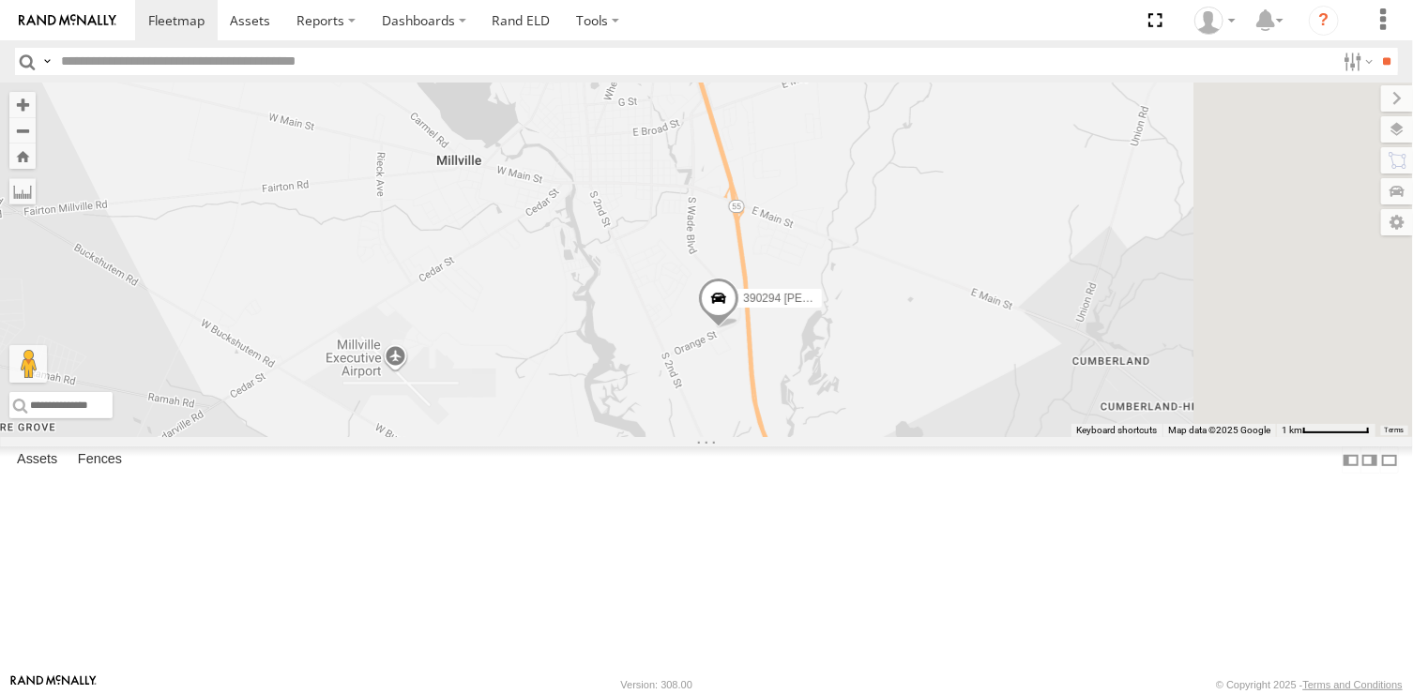
drag, startPoint x: 946, startPoint y: 509, endPoint x: 818, endPoint y: 445, distance: 142.7
click at [818, 437] on div "390294 [PERSON_NAME]" at bounding box center [706, 260] width 1413 height 355
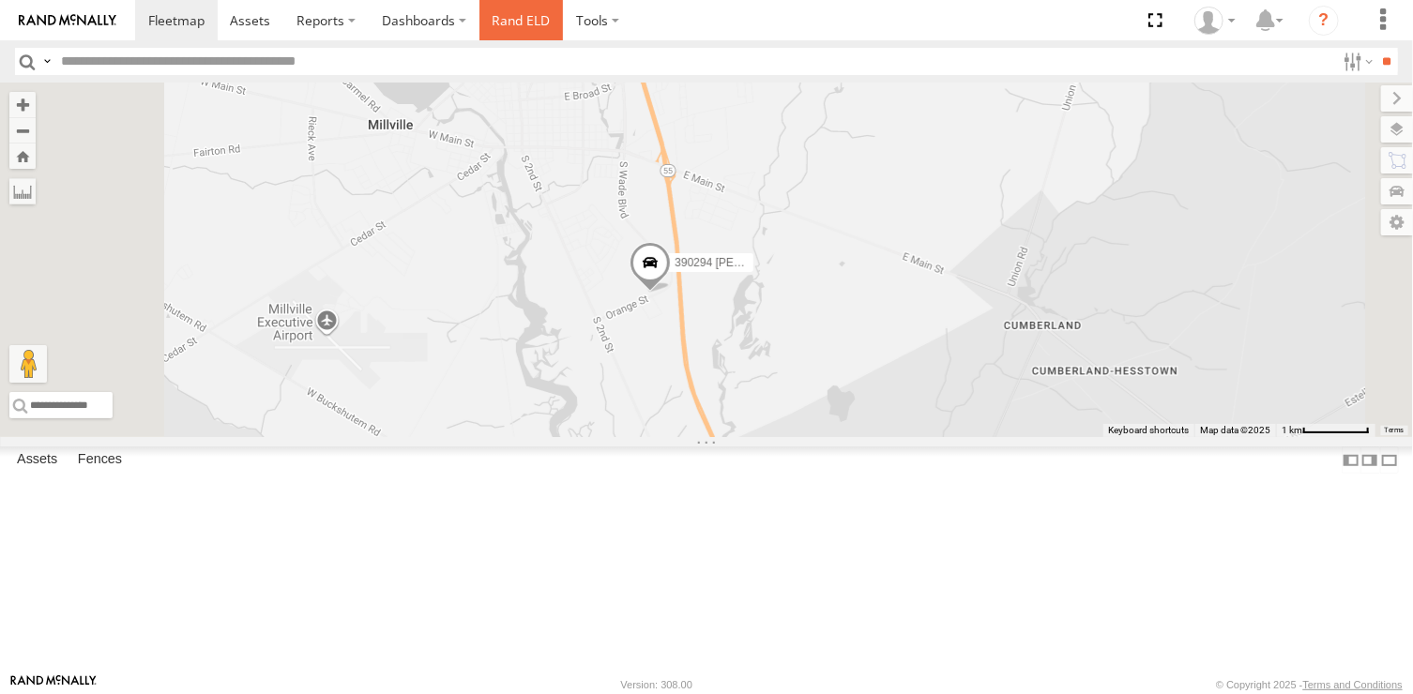
click at [514, 14] on link "Rand ELD" at bounding box center [522, 20] width 84 height 40
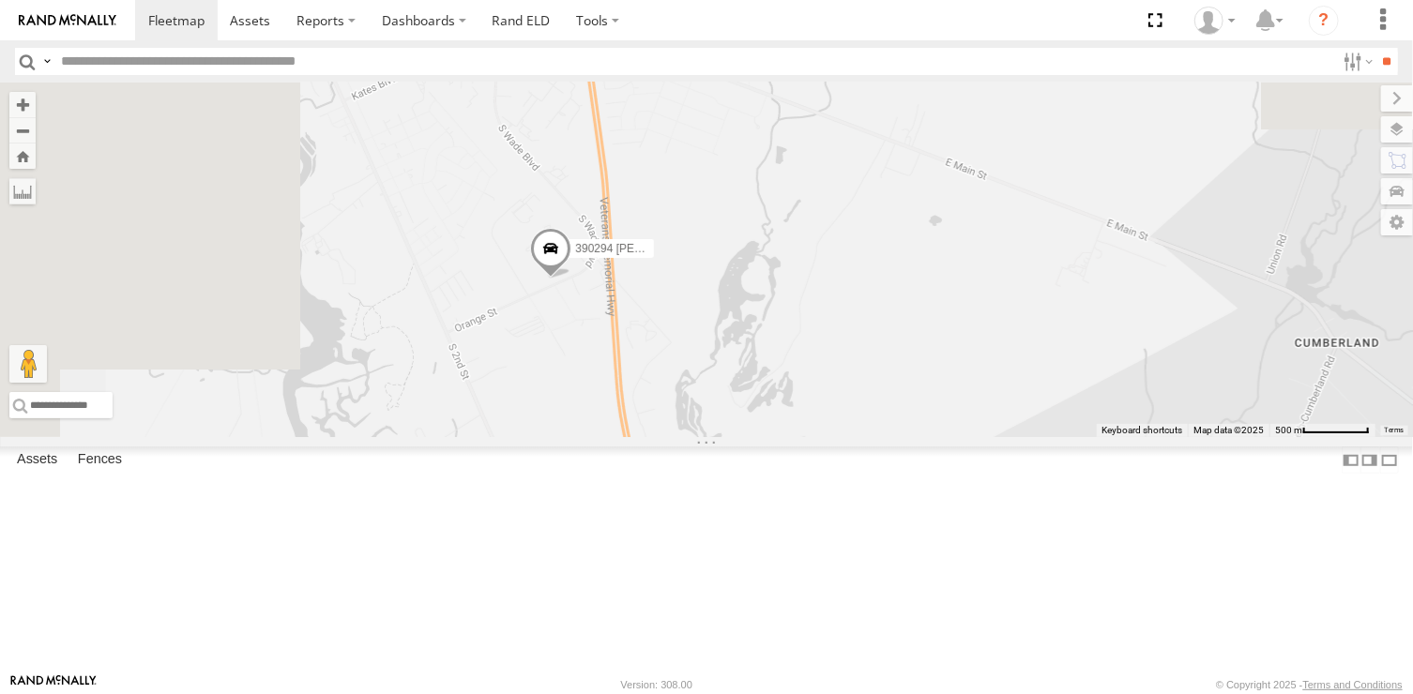
drag, startPoint x: 589, startPoint y: 337, endPoint x: 987, endPoint y: 587, distance: 470.2
click at [987, 437] on div "390294 [PERSON_NAME]" at bounding box center [706, 260] width 1413 height 355
